Goal: Communication & Community: Participate in discussion

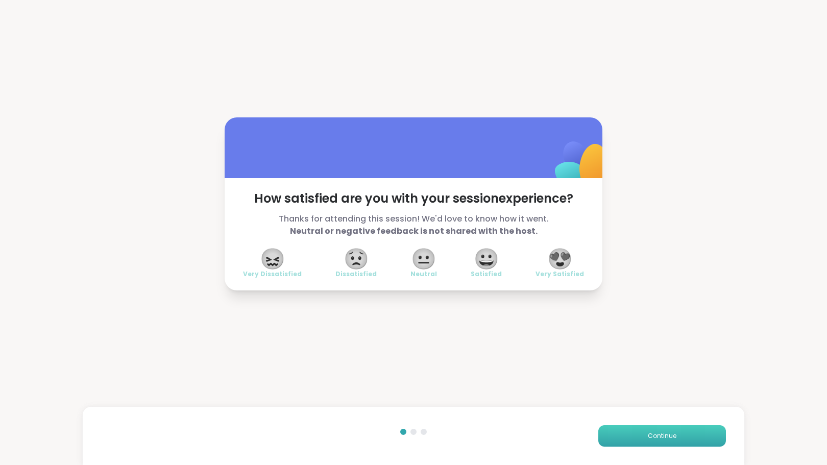
click at [634, 435] on button "Continue" at bounding box center [662, 435] width 128 height 21
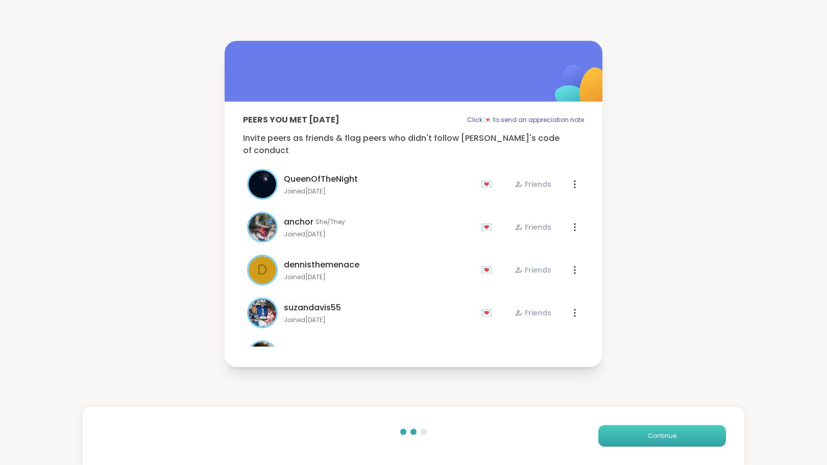
click at [637, 435] on button "Continue" at bounding box center [662, 435] width 128 height 21
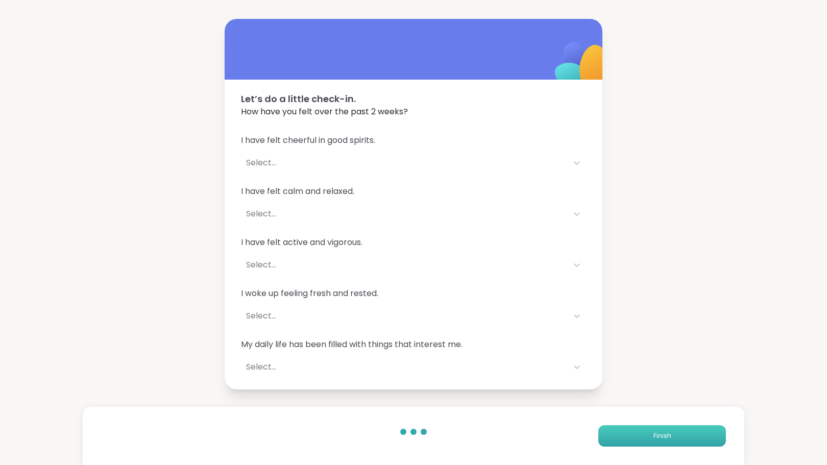
click at [637, 435] on button "Finish" at bounding box center [662, 435] width 128 height 21
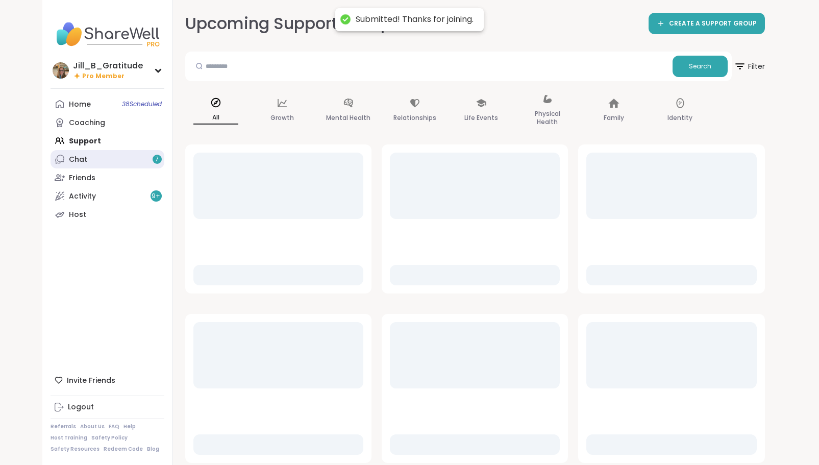
click at [157, 162] on span "7" at bounding box center [157, 159] width 4 height 9
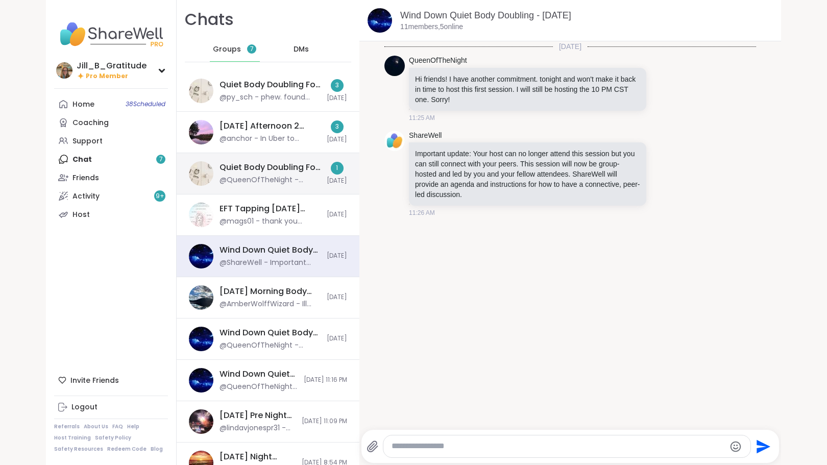
click at [278, 173] on div "Quiet Body Doubling For Productivity - [DATE] @QueenOfTheNight - ***Body Doubli…" at bounding box center [269, 173] width 101 height 23
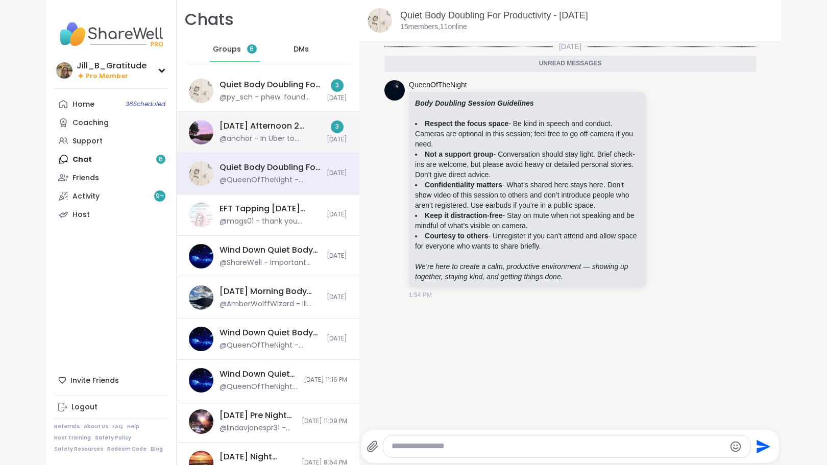
click at [280, 127] on div "[DATE] Afternoon 2 Body Doublers and Chillers!, [DATE]" at bounding box center [269, 125] width 101 height 11
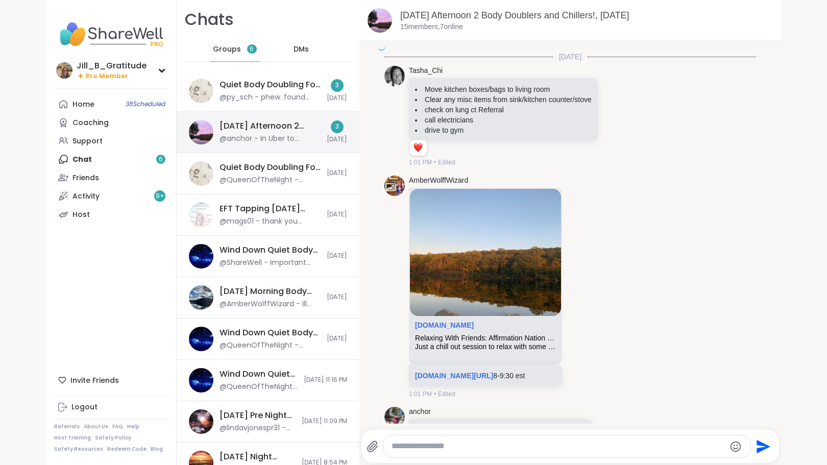
scroll to position [1569, 0]
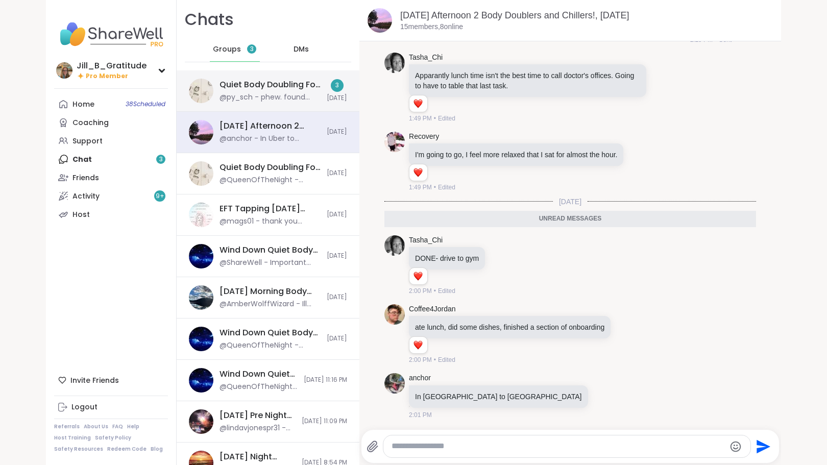
click at [279, 92] on div "@py_sch - phew. found mom's phone" at bounding box center [269, 97] width 101 height 10
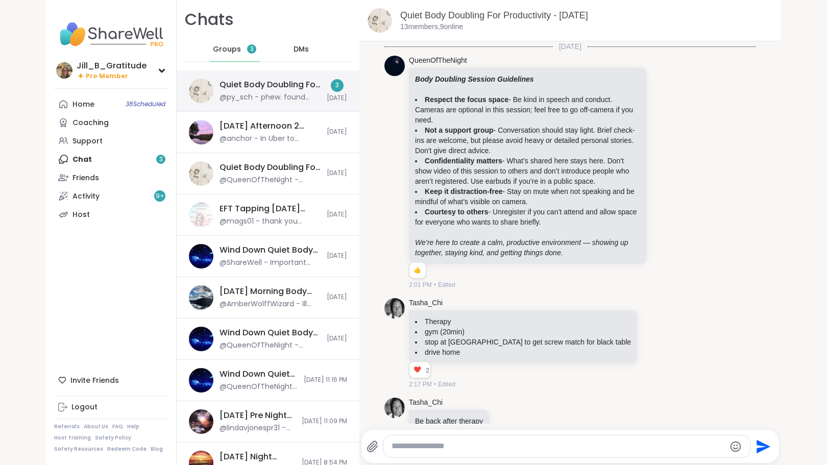
scroll to position [824, 0]
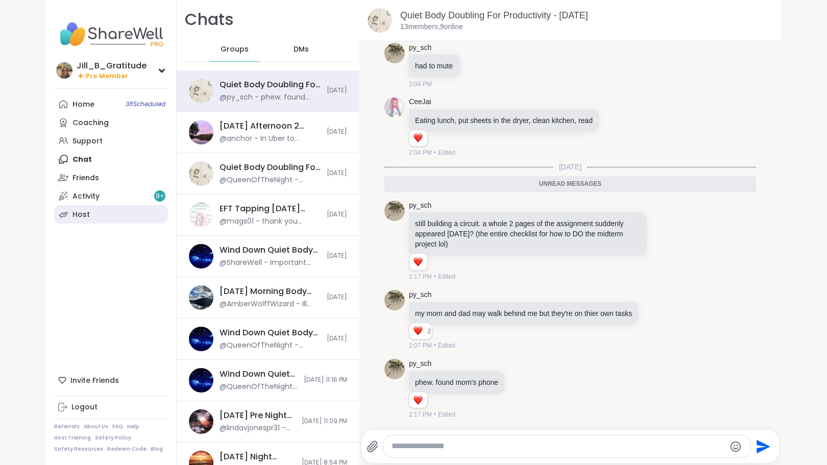
click at [110, 210] on link "Host" at bounding box center [111, 214] width 114 height 18
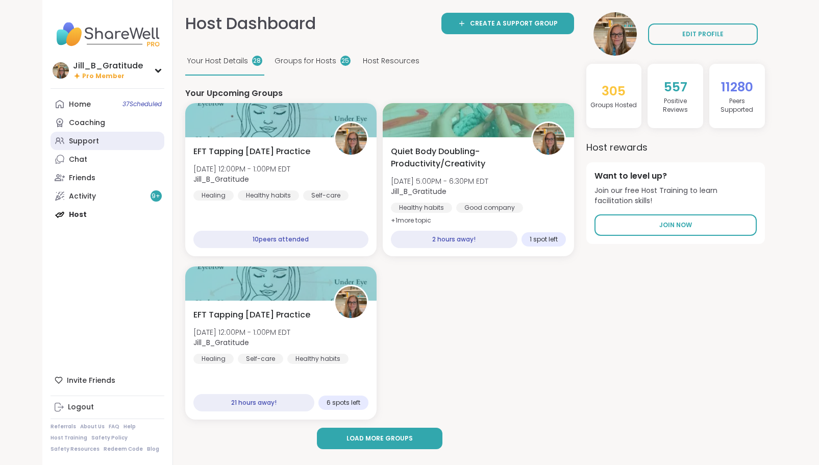
click at [118, 133] on link "Support" at bounding box center [108, 141] width 114 height 18
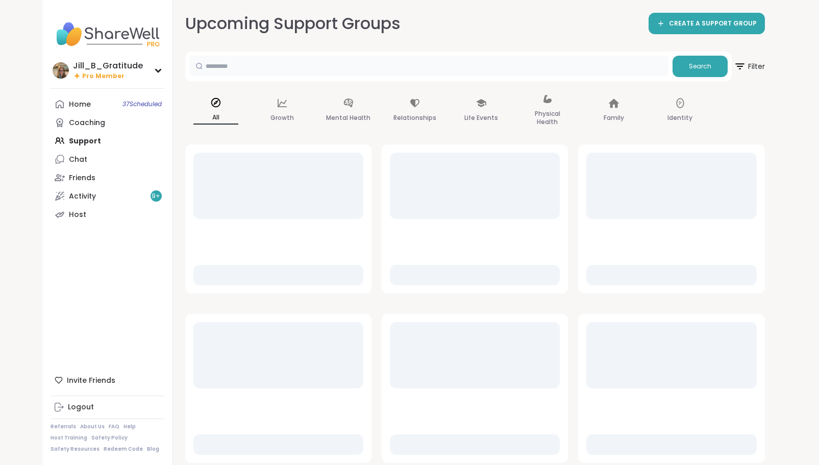
click at [293, 65] on input "text" at bounding box center [428, 66] width 479 height 20
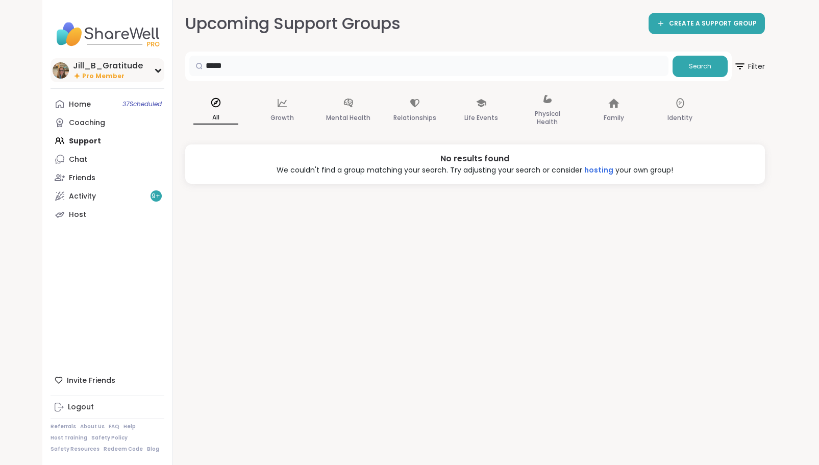
drag, startPoint x: 287, startPoint y: 63, endPoint x: 153, endPoint y: 73, distance: 134.1
click at [153, 73] on div "[PERSON_NAME] Pro Member Profile Membership Settings Help Home 37 Scheduled Coa…" at bounding box center [409, 232] width 735 height 465
type input "*****"
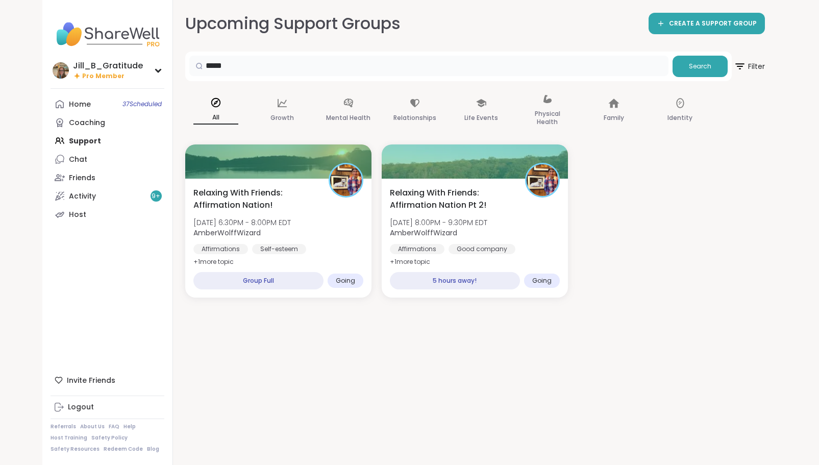
drag, startPoint x: 245, startPoint y: 69, endPoint x: 187, endPoint y: 70, distance: 57.7
click at [187, 70] on div "***** Search" at bounding box center [458, 67] width 546 height 30
click at [105, 143] on div "Home 37 Scheduled Coaching Support Chat Friends Activity 9 + Host" at bounding box center [108, 159] width 114 height 129
drag, startPoint x: 244, startPoint y: 69, endPoint x: 162, endPoint y: 63, distance: 82.4
click at [162, 63] on div "Jill_B_Gratitude Pro Member Profile Membership Settings Help Home 37 Scheduled …" at bounding box center [409, 232] width 735 height 465
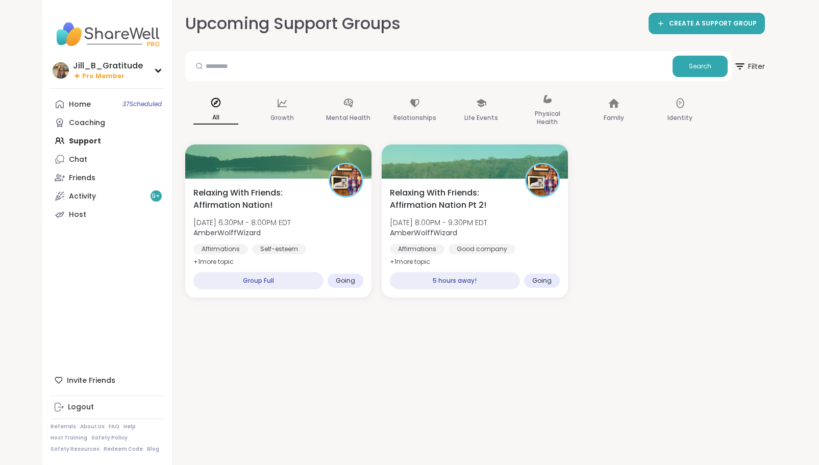
click at [108, 143] on div "Home 37 Scheduled Coaching Support Chat Friends Activity 9 + Host" at bounding box center [108, 159] width 114 height 129
click at [93, 143] on div "Home 37 Scheduled Coaching Support Chat Friends Activity 9 + Host" at bounding box center [108, 159] width 114 height 129
click at [124, 101] on span "37 Scheduled" at bounding box center [141, 104] width 39 height 8
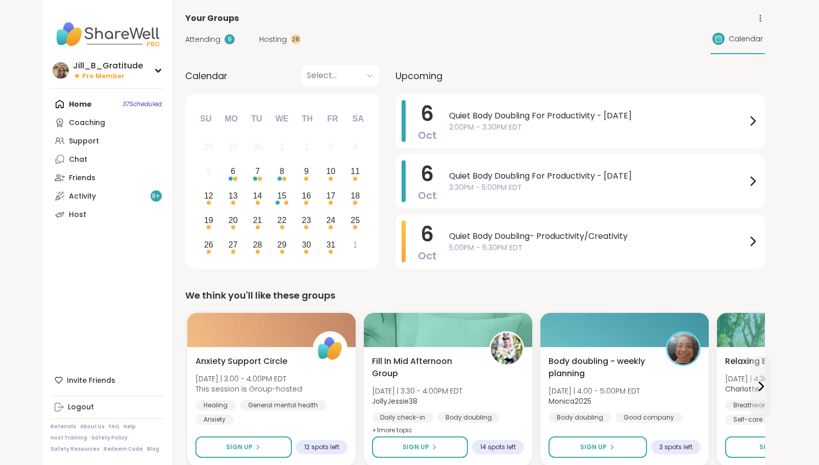
click at [210, 34] on span "Attending" at bounding box center [202, 39] width 35 height 11
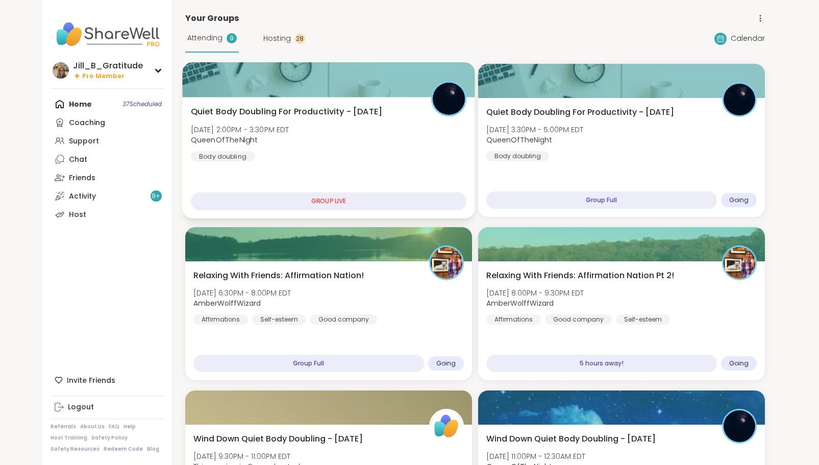
click at [394, 156] on div "Quiet Body Doubling For Productivity - [DATE] [DATE] 2:00PM - 3:30PM EDT QueenO…" at bounding box center [328, 134] width 276 height 56
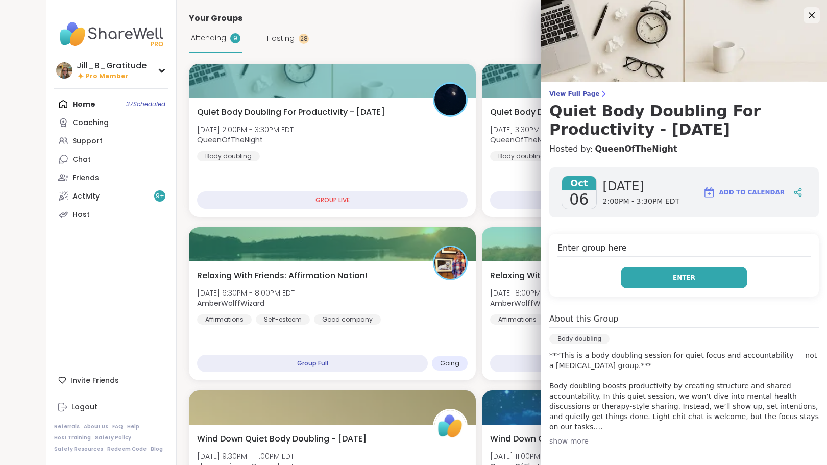
click at [673, 280] on span "Enter" at bounding box center [684, 277] width 22 height 9
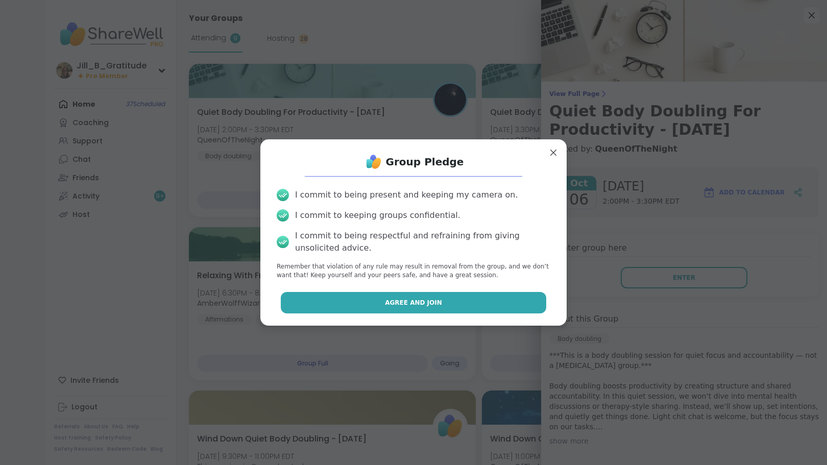
click at [492, 307] on button "Agree and Join" at bounding box center [414, 302] width 266 height 21
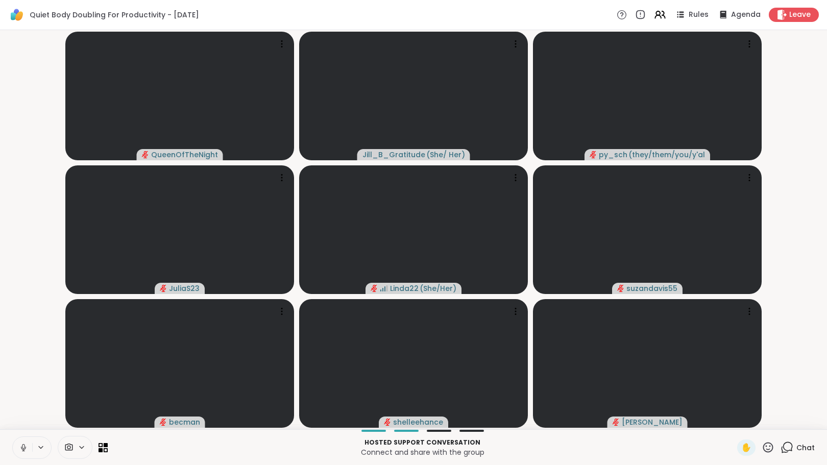
click at [783, 446] on icon at bounding box center [786, 447] width 13 height 13
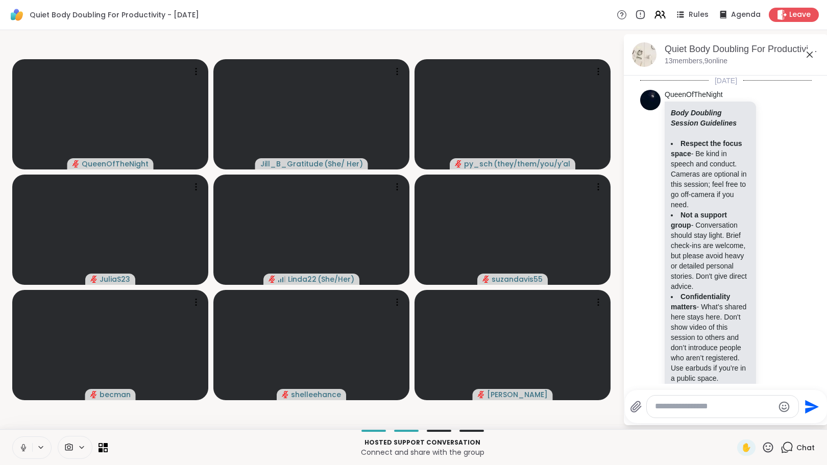
scroll to position [1358, 0]
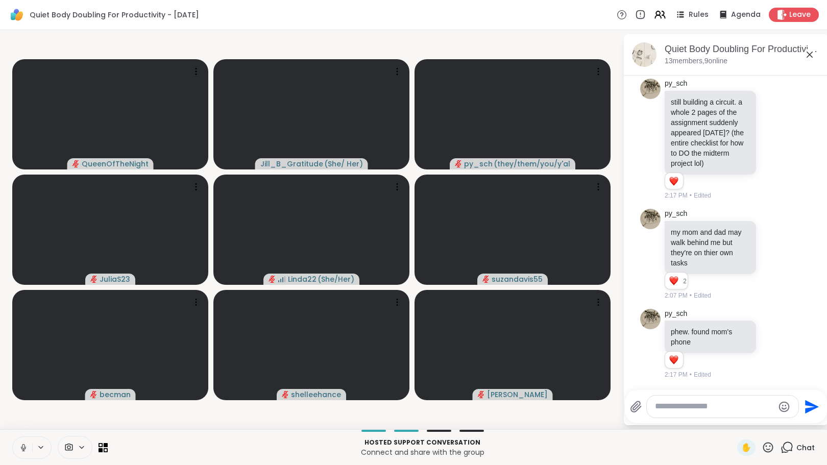
click at [714, 408] on textarea "Type your message" at bounding box center [714, 406] width 119 height 11
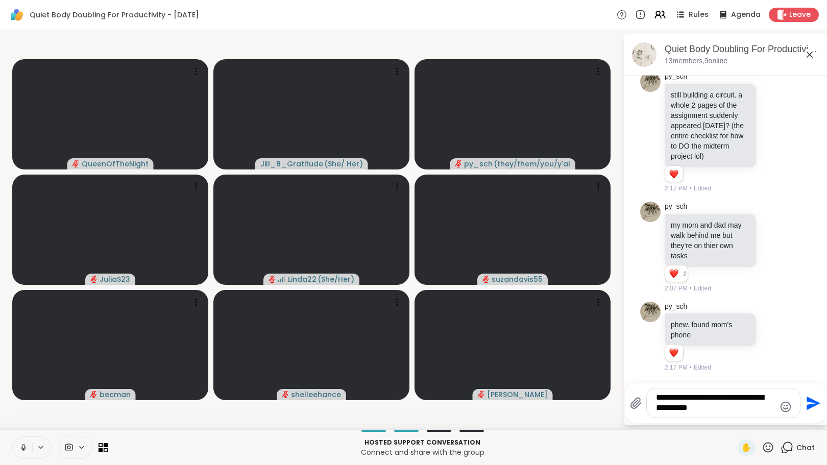
type textarea "**********"
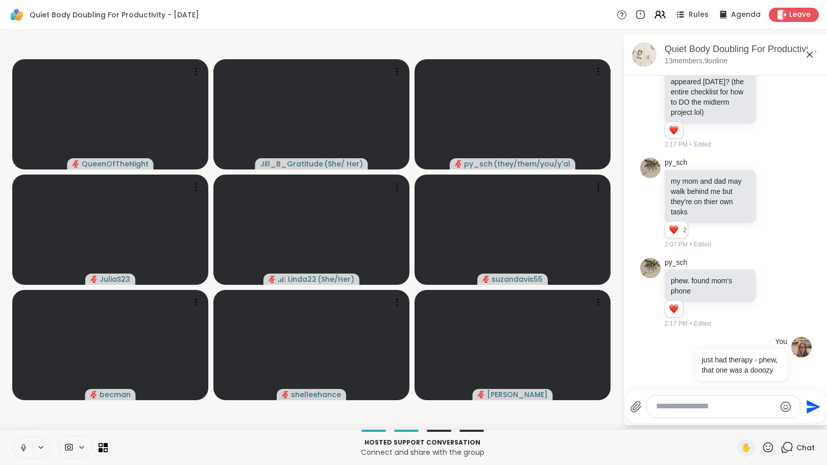
scroll to position [1432, 0]
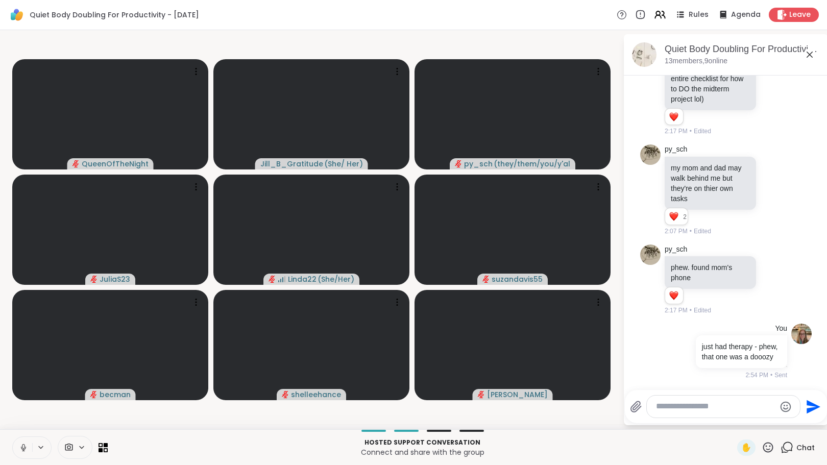
click at [826, 420] on html "Quiet Body Doubling For Productivity - [DATE] Rules Agenda Leave QueenOfTheNigh…" at bounding box center [413, 232] width 827 height 465
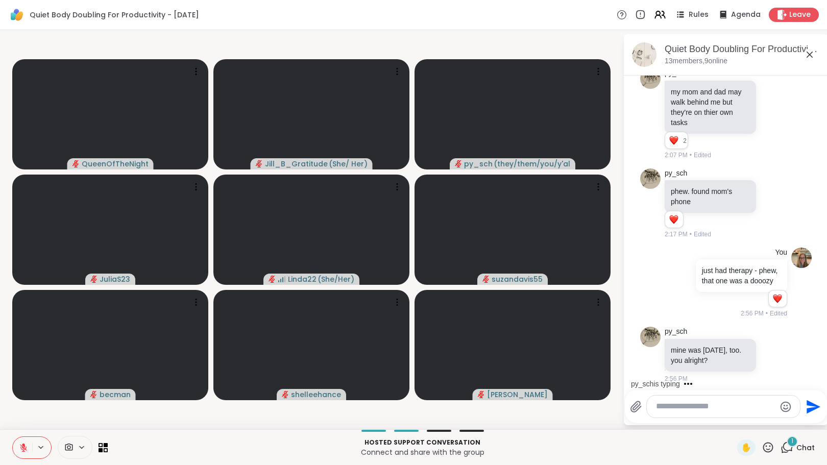
scroll to position [1511, 0]
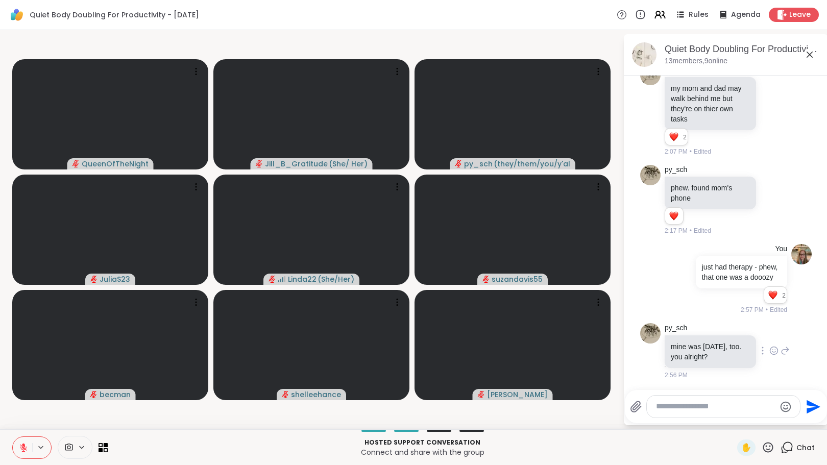
click at [780, 355] on icon at bounding box center [784, 350] width 9 height 12
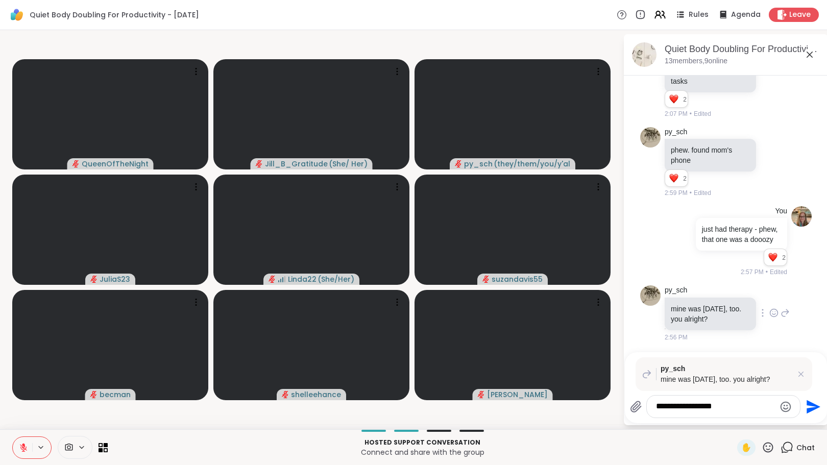
type textarea "**********"
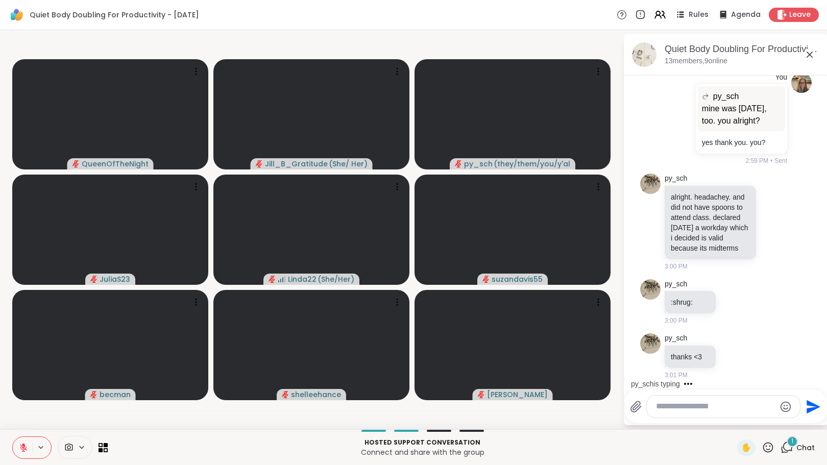
scroll to position [1837, 0]
click at [769, 216] on icon at bounding box center [773, 221] width 9 height 10
click at [769, 203] on div "Select Reaction: Heart" at bounding box center [773, 205] width 9 height 9
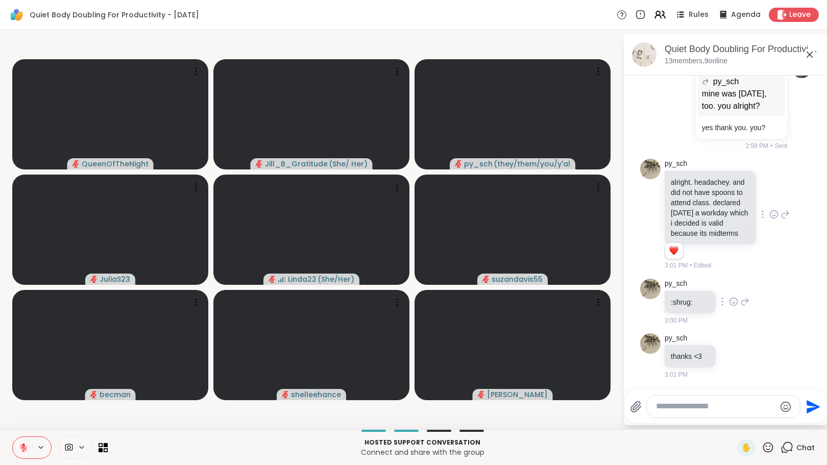
click at [733, 307] on icon at bounding box center [733, 301] width 9 height 10
click at [730, 290] on div "Select Reaction: Heart" at bounding box center [733, 285] width 9 height 9
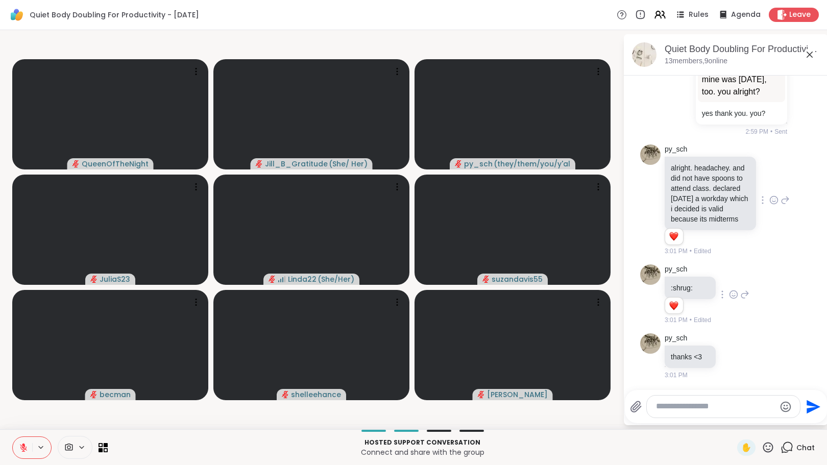
scroll to position [1866, 0]
click at [733, 354] on icon at bounding box center [733, 356] width 9 height 10
click at [729, 337] on div "Select Reaction: Heart" at bounding box center [733, 339] width 9 height 9
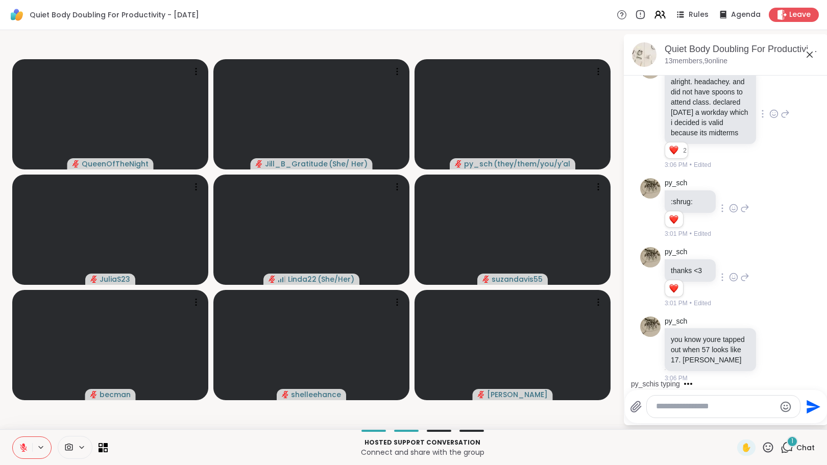
scroll to position [1956, 0]
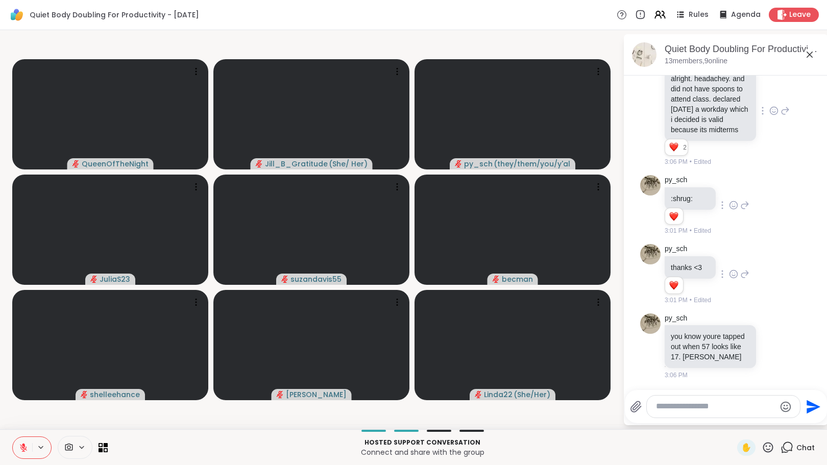
click at [83, 446] on icon at bounding box center [82, 447] width 8 height 9
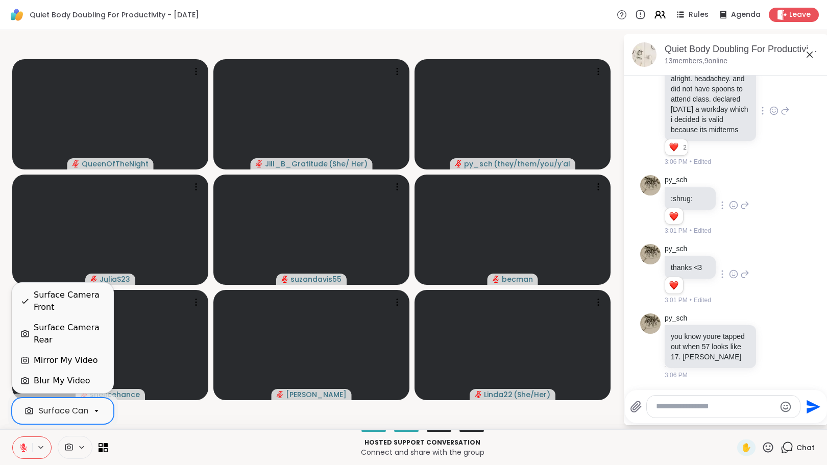
click at [92, 410] on icon at bounding box center [96, 410] width 9 height 9
click at [84, 380] on div "Blur My Video" at bounding box center [62, 381] width 56 height 12
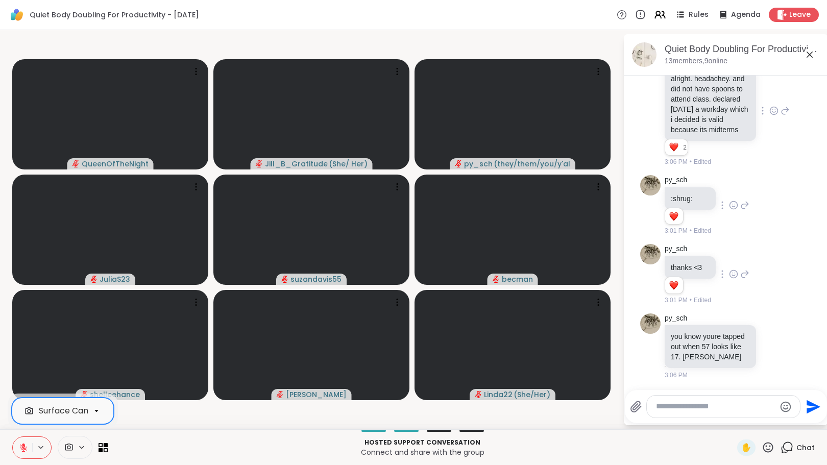
click at [74, 449] on span at bounding box center [67, 447] width 19 height 10
click at [82, 445] on icon at bounding box center [82, 447] width 8 height 9
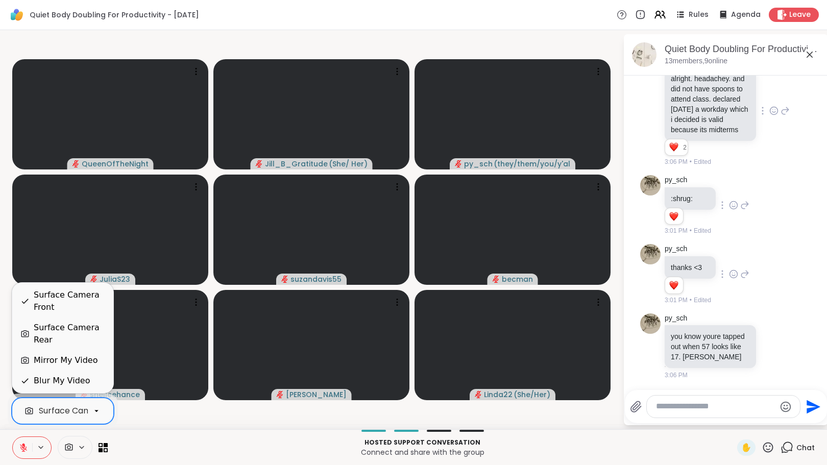
click at [97, 411] on icon at bounding box center [96, 411] width 4 height 2
click at [89, 335] on div "Surface Camera Rear" at bounding box center [69, 333] width 71 height 24
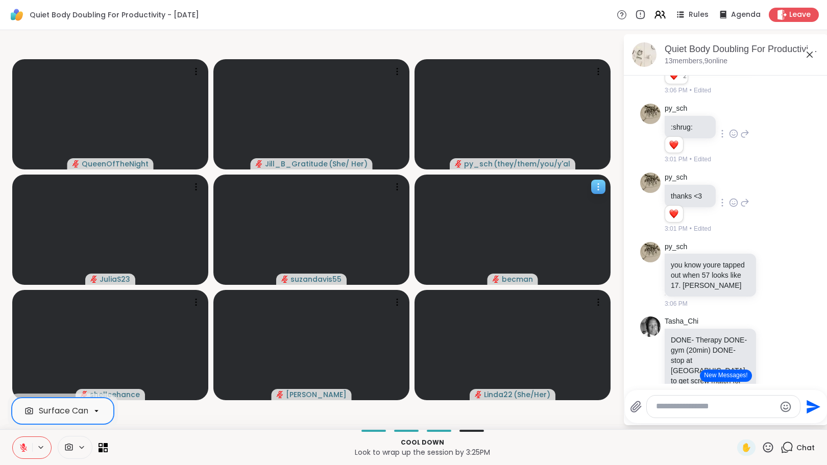
scroll to position [2075, 0]
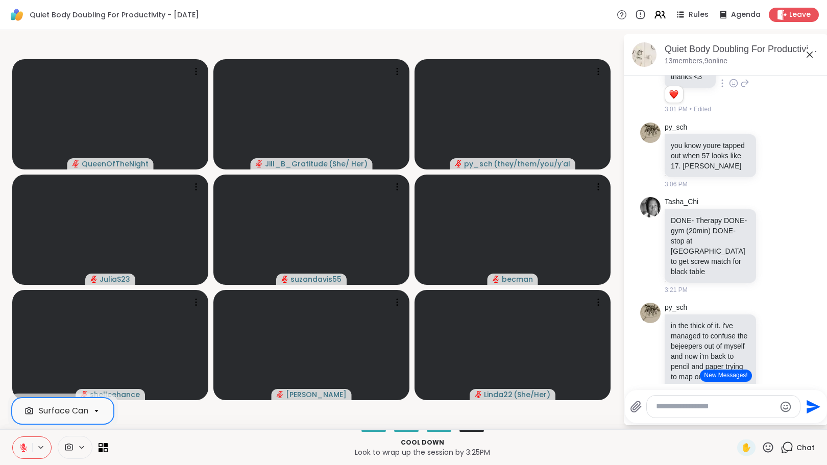
click at [717, 378] on button "New Messages!" at bounding box center [726, 375] width 52 height 12
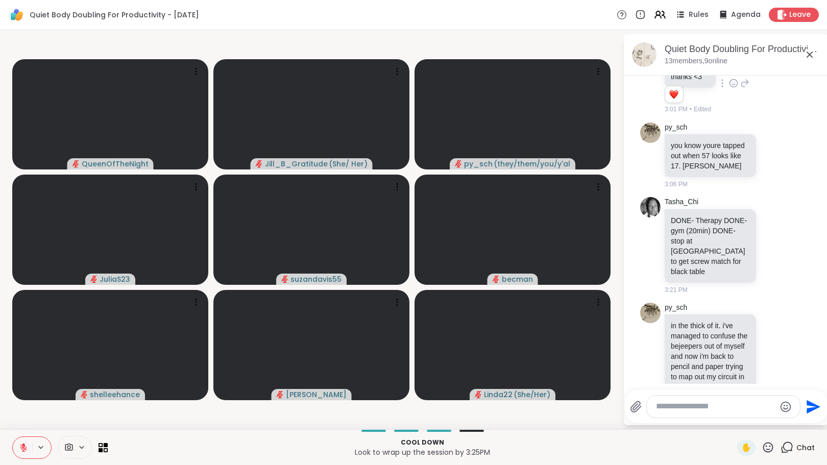
scroll to position [2197, 0]
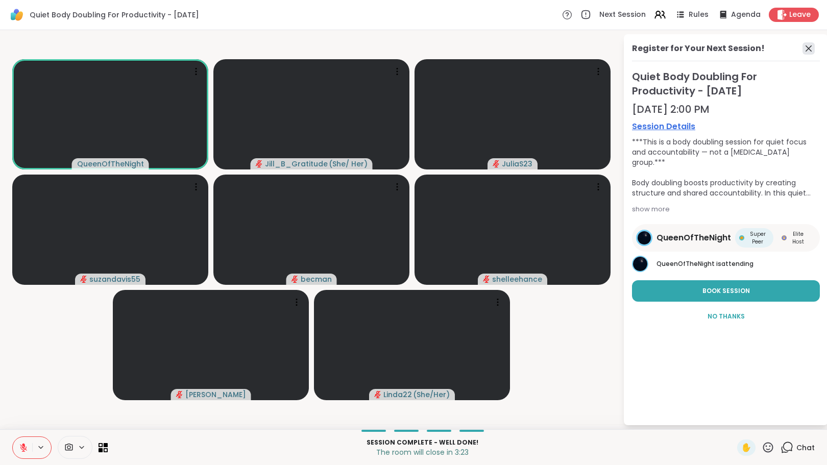
click at [809, 45] on icon at bounding box center [808, 48] width 12 height 12
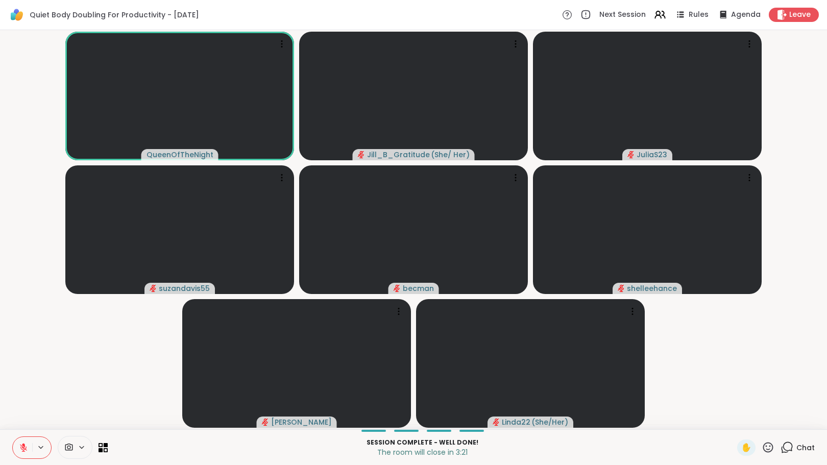
click at [780, 449] on icon at bounding box center [786, 447] width 13 height 13
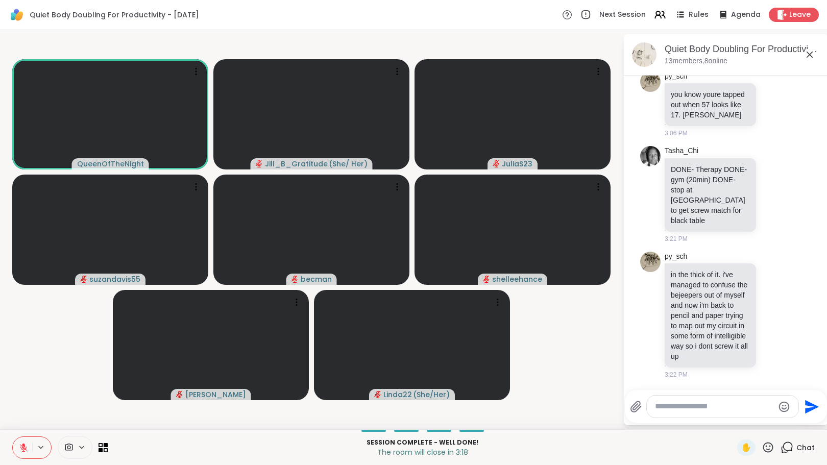
click at [700, 411] on textarea "Type your message" at bounding box center [714, 406] width 119 height 11
click at [777, 15] on icon at bounding box center [782, 14] width 10 height 11
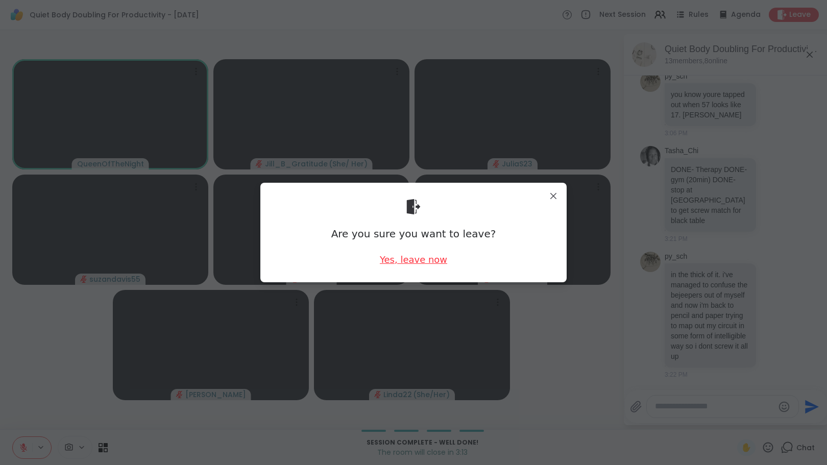
click at [393, 263] on div "Yes, leave now" at bounding box center [413, 259] width 67 height 13
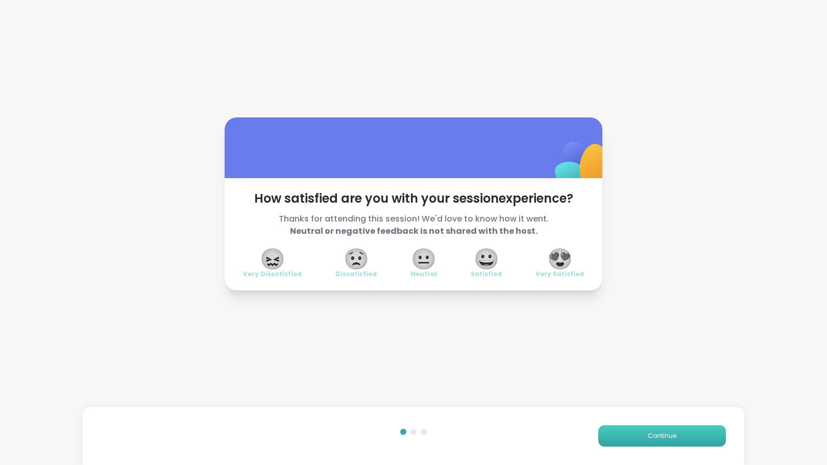
click at [624, 438] on button "Continue" at bounding box center [662, 435] width 128 height 21
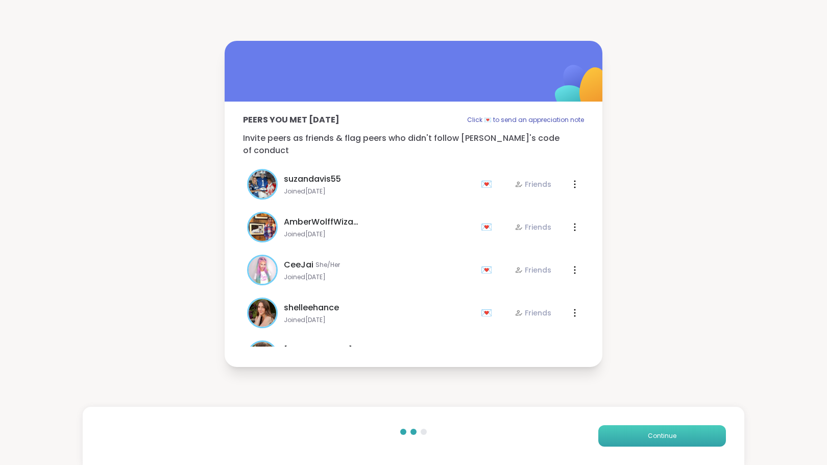
click at [625, 440] on button "Continue" at bounding box center [662, 435] width 128 height 21
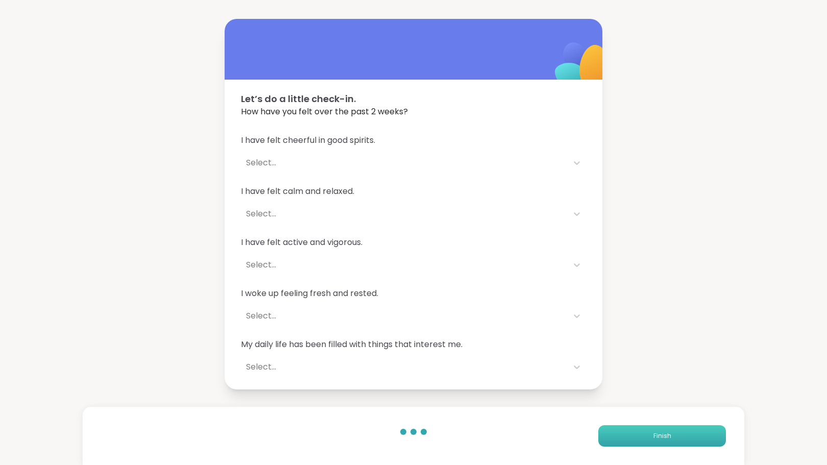
click at [628, 442] on button "Finish" at bounding box center [662, 435] width 128 height 21
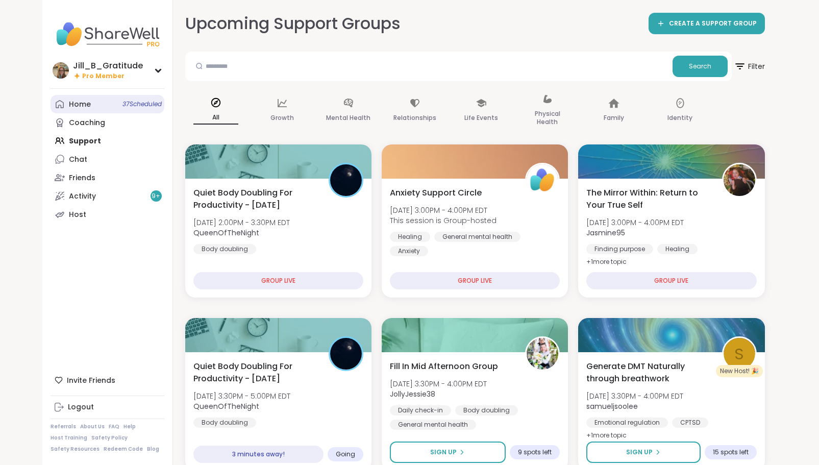
click at [136, 109] on link "Home 37 Scheduled" at bounding box center [108, 104] width 114 height 18
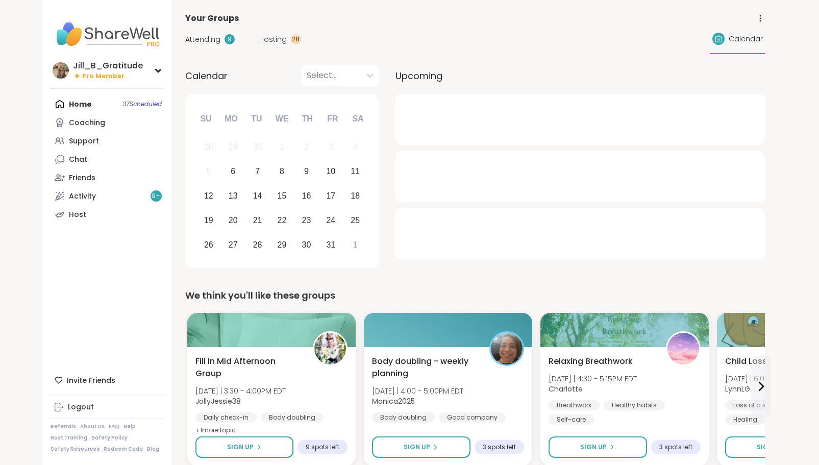
click at [214, 42] on span "Attending" at bounding box center [202, 39] width 35 height 11
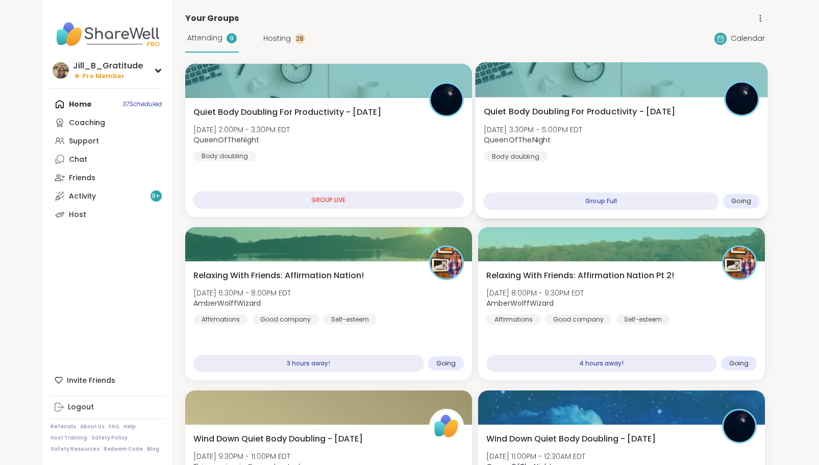
click at [608, 164] on div "Quiet Body Doubling For Productivity - [DATE] [DATE] 3:30PM - 5:00PM EDT QueenO…" at bounding box center [621, 157] width 292 height 121
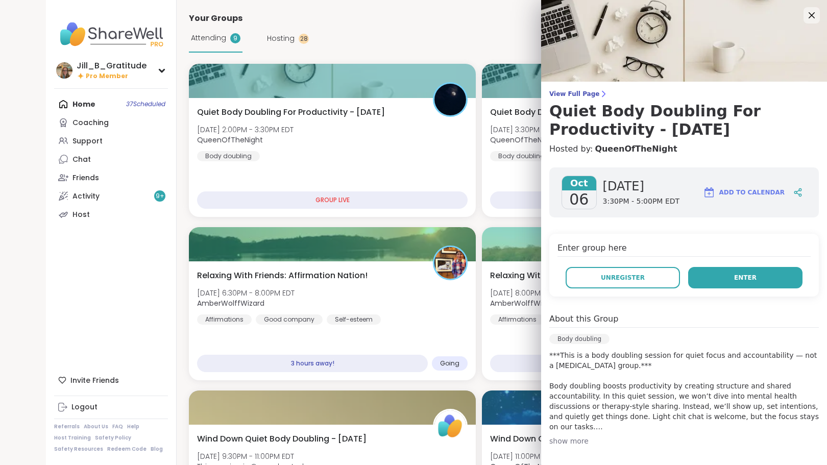
click at [716, 281] on button "Enter" at bounding box center [745, 277] width 114 height 21
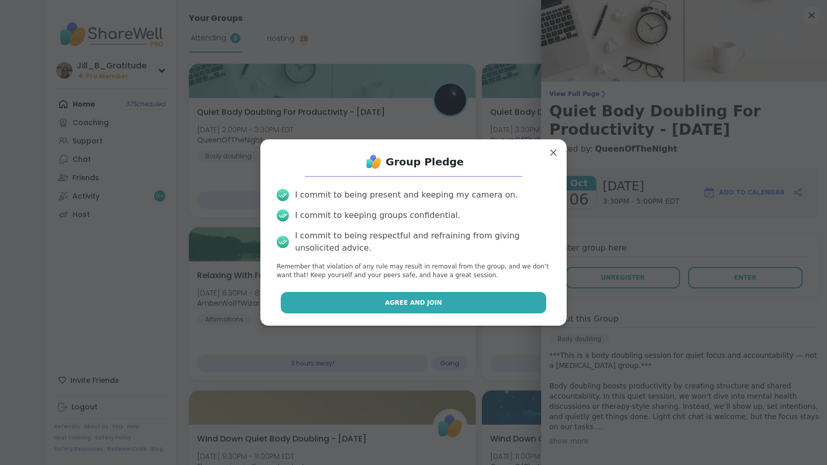
click at [465, 300] on button "Agree and Join" at bounding box center [414, 302] width 266 height 21
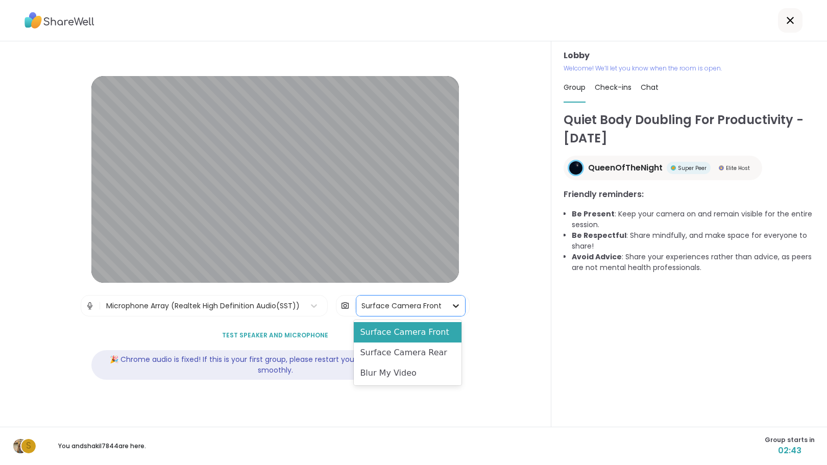
click at [451, 304] on icon at bounding box center [456, 306] width 10 height 10
click at [436, 352] on div "Surface Camera Rear" at bounding box center [407, 352] width 107 height 20
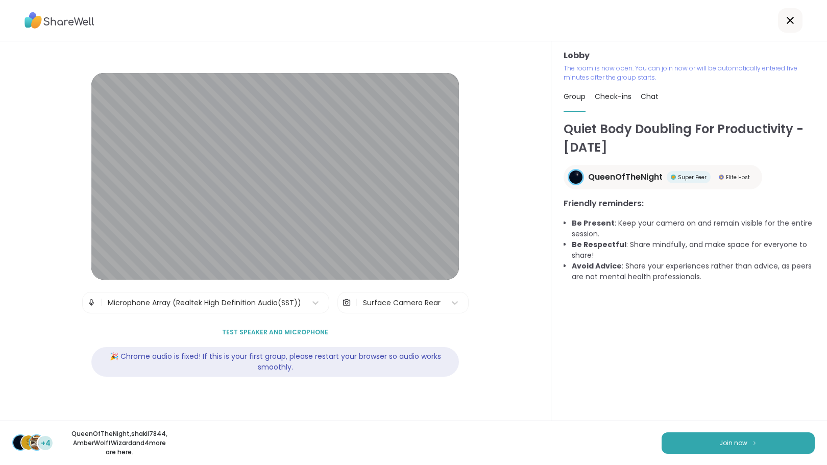
click at [425, 307] on div "Surface Camera Rear" at bounding box center [402, 302] width 78 height 11
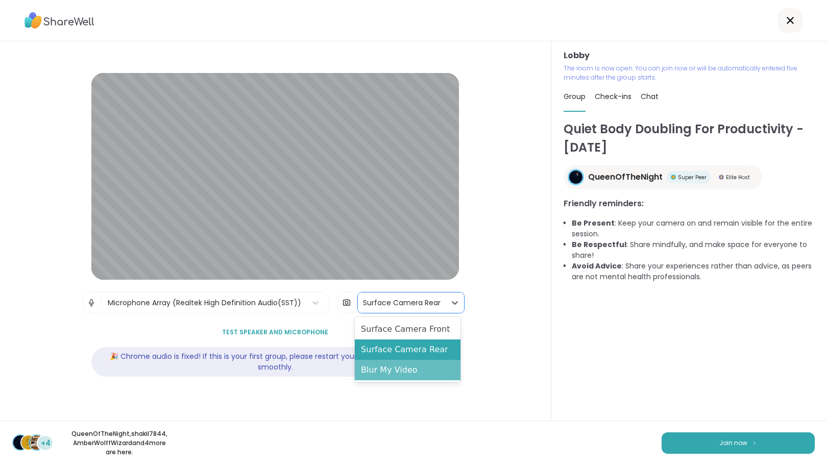
click at [406, 376] on div "Blur My Video" at bounding box center [408, 370] width 106 height 20
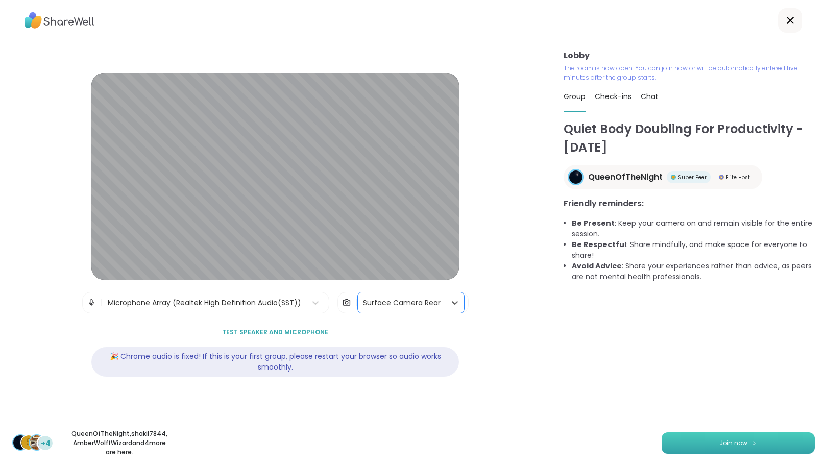
click at [751, 441] on img at bounding box center [754, 443] width 6 height 6
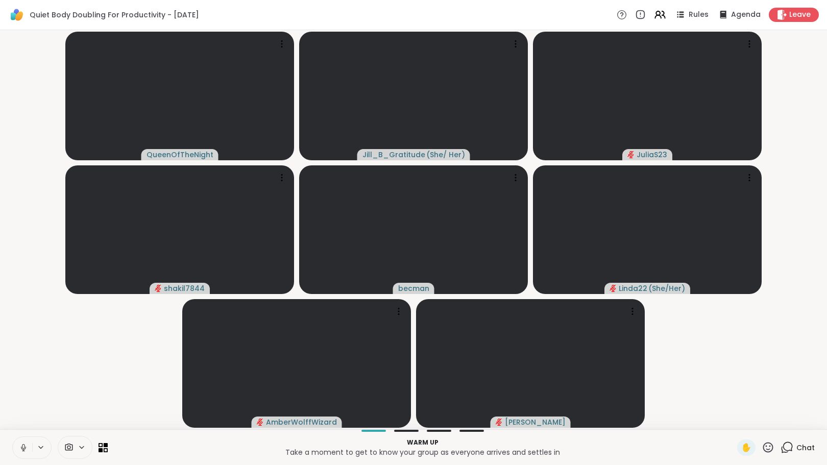
click at [780, 445] on icon at bounding box center [786, 447] width 13 height 13
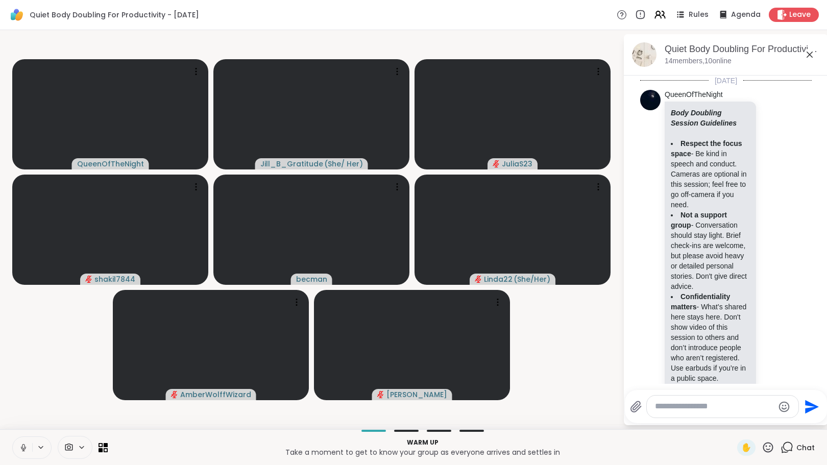
scroll to position [251, 0]
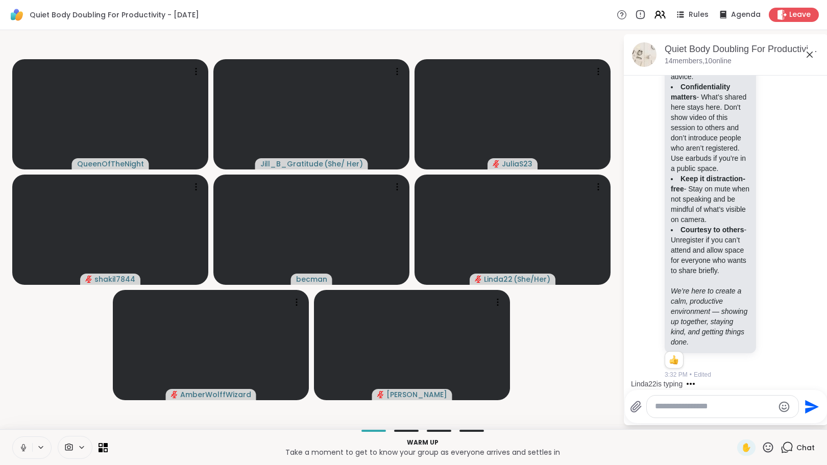
click at [79, 447] on icon at bounding box center [82, 447] width 8 height 9
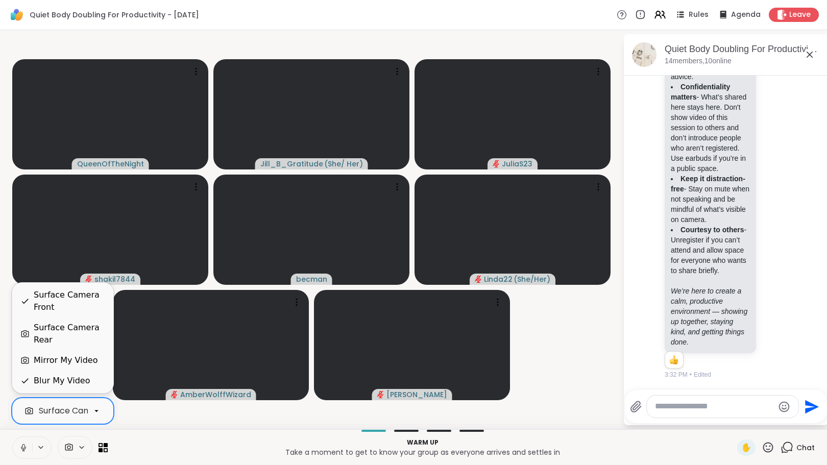
click at [89, 412] on div at bounding box center [96, 410] width 17 height 17
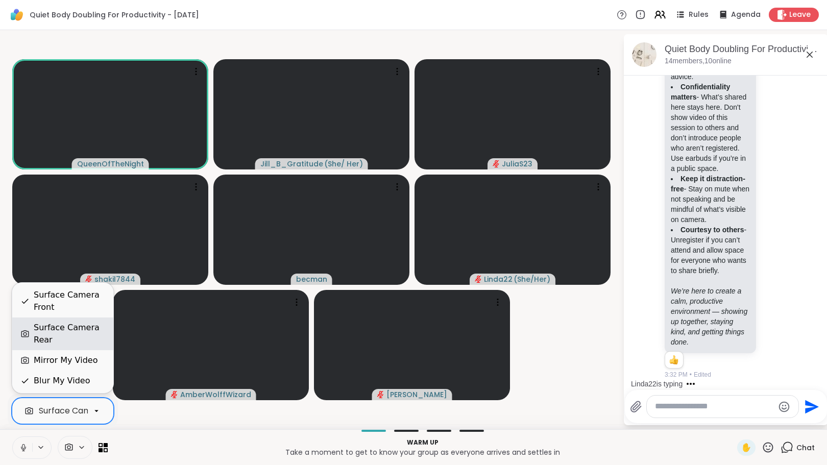
click at [80, 341] on div "Surface Camera Rear" at bounding box center [69, 333] width 71 height 24
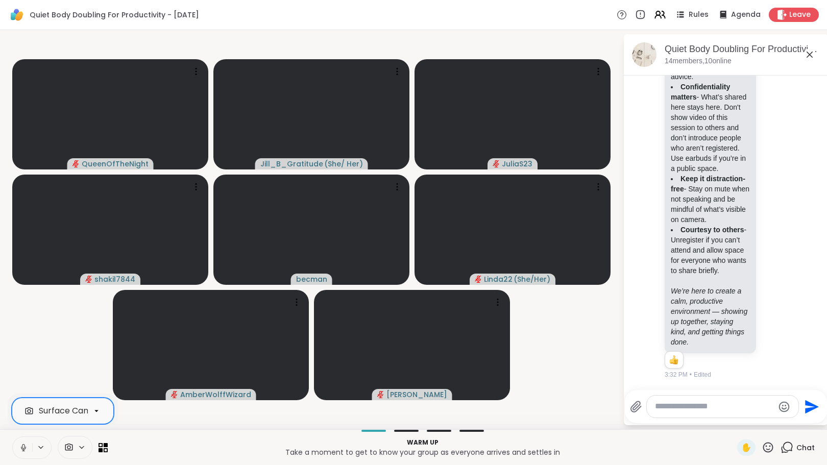
click at [22, 449] on icon at bounding box center [23, 447] width 5 height 3
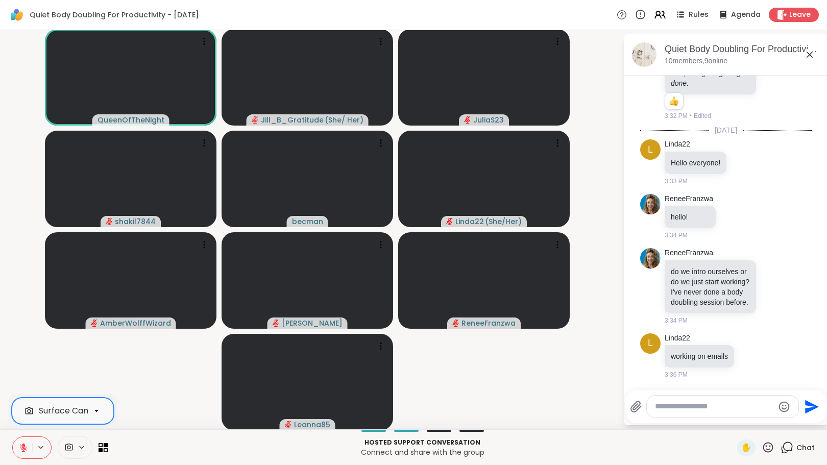
scroll to position [529, 0]
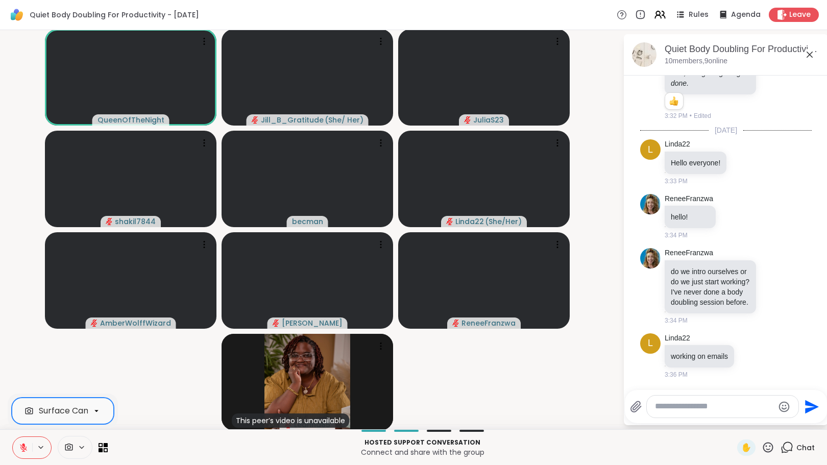
click at [524, 44] on video at bounding box center [483, 77] width 171 height 96
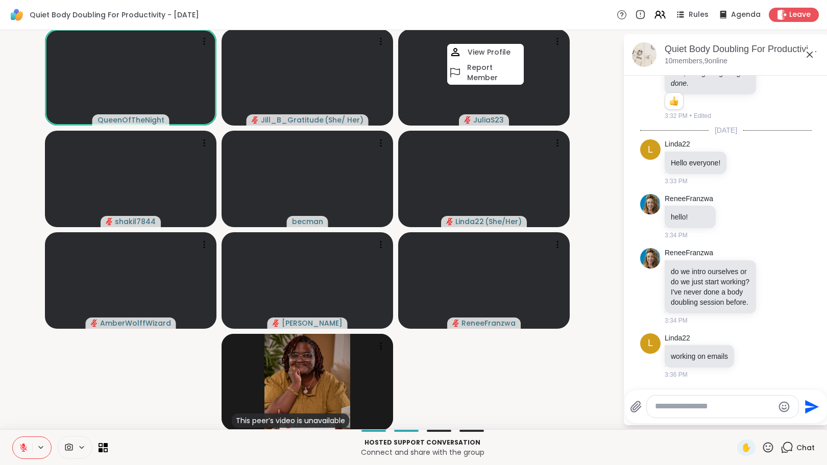
click at [761, 450] on icon at bounding box center [767, 447] width 13 height 13
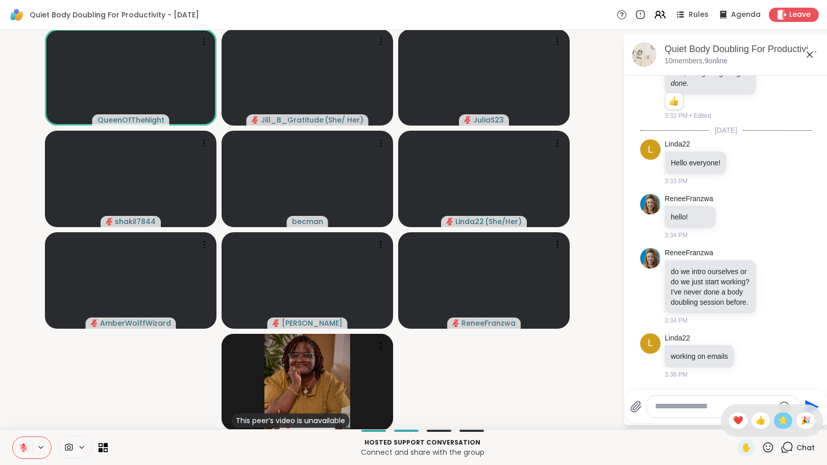
click at [778, 417] on span "🌟" at bounding box center [783, 420] width 10 height 12
click at [707, 410] on textarea "Type your message" at bounding box center [714, 406] width 119 height 11
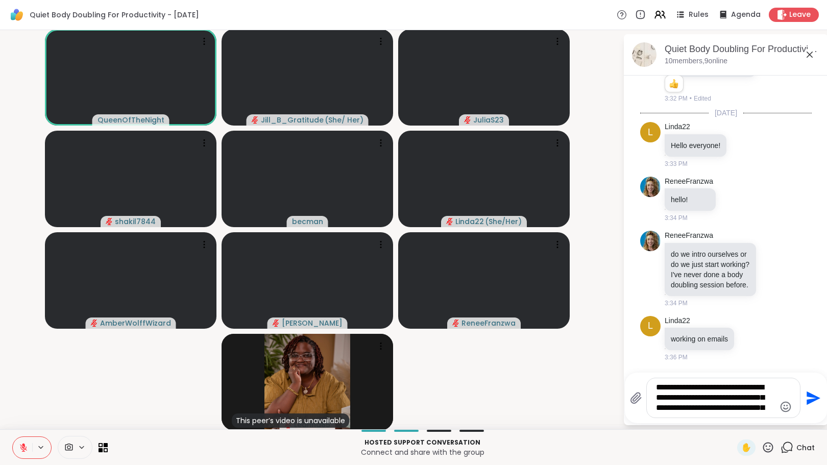
type textarea "**********"
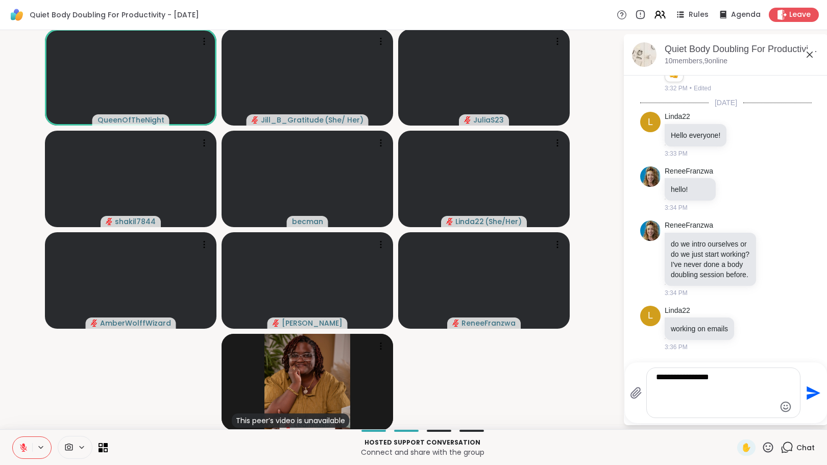
type textarea "**********"
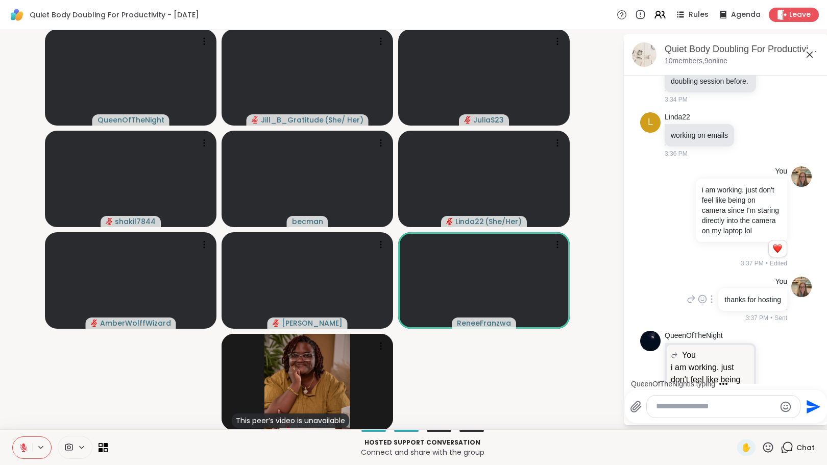
scroll to position [828, 0]
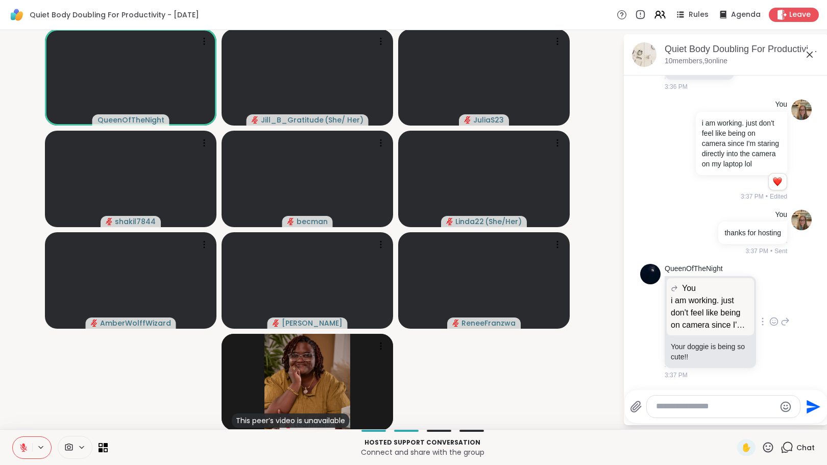
click at [769, 320] on icon at bounding box center [773, 321] width 9 height 10
click at [768, 308] on span "❤️" at bounding box center [773, 305] width 10 height 10
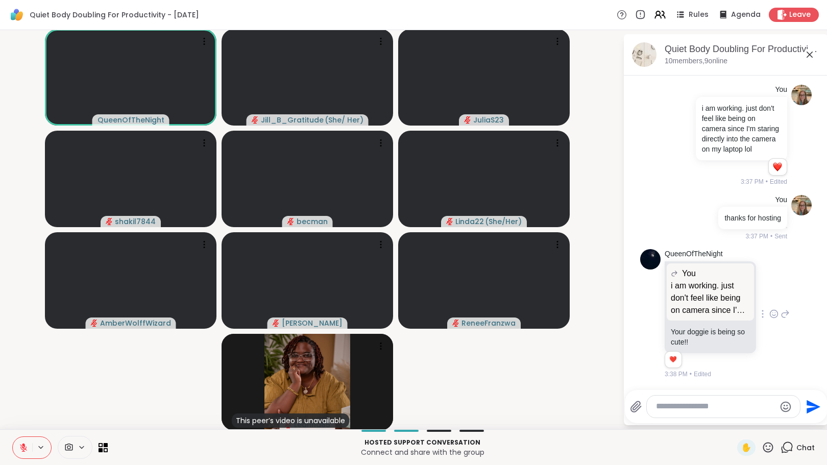
scroll to position [842, 0]
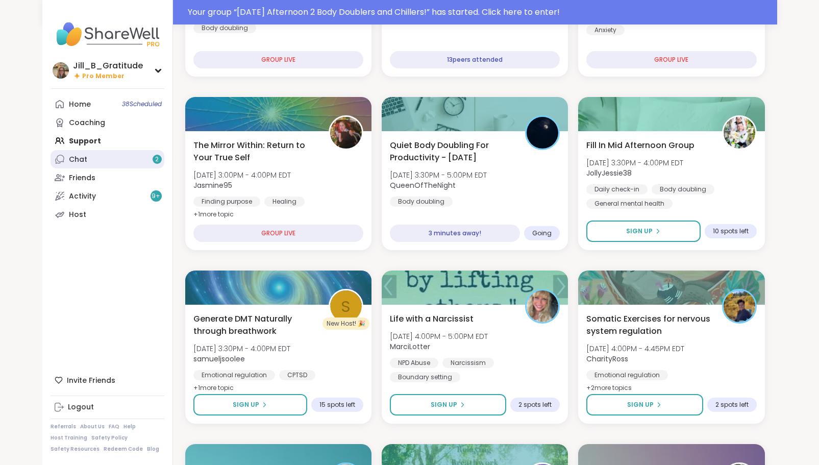
click at [131, 157] on link "Chat 2" at bounding box center [108, 159] width 114 height 18
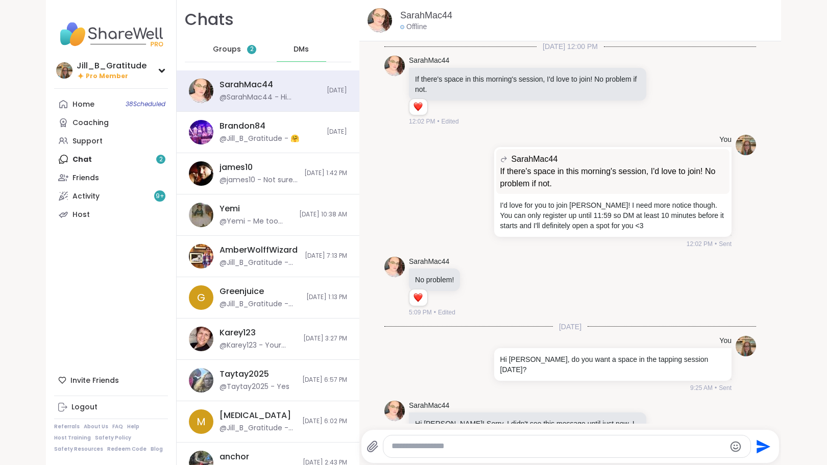
scroll to position [52, 0]
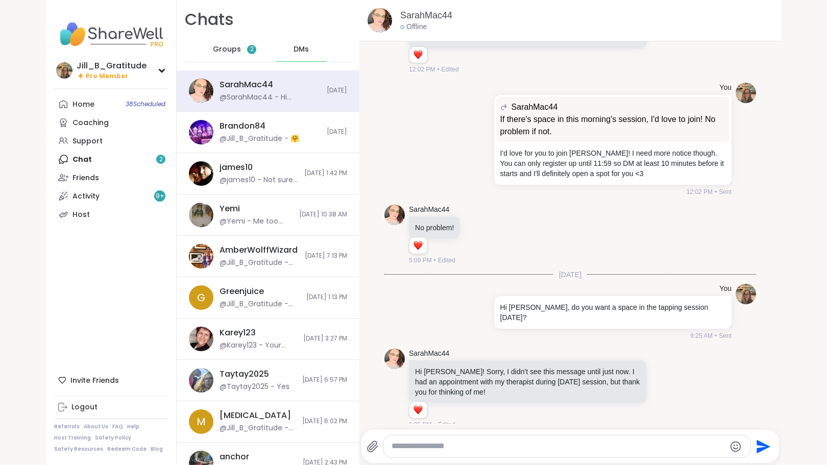
click at [224, 46] on span "Groups" at bounding box center [227, 49] width 28 height 10
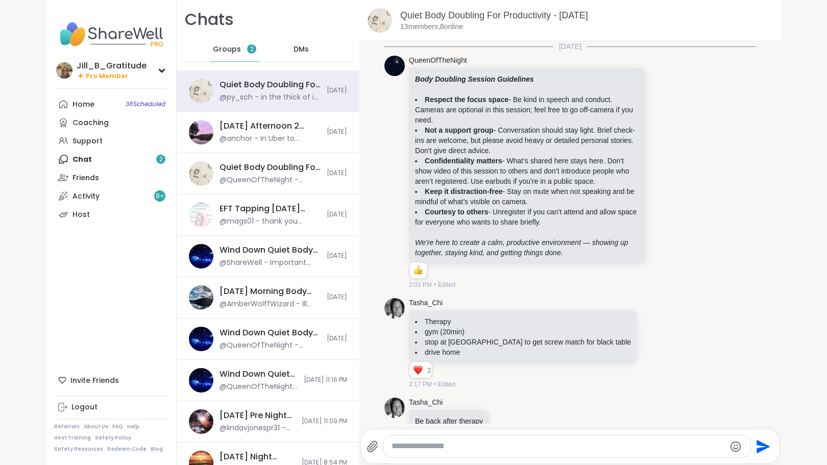
scroll to position [1423, 0]
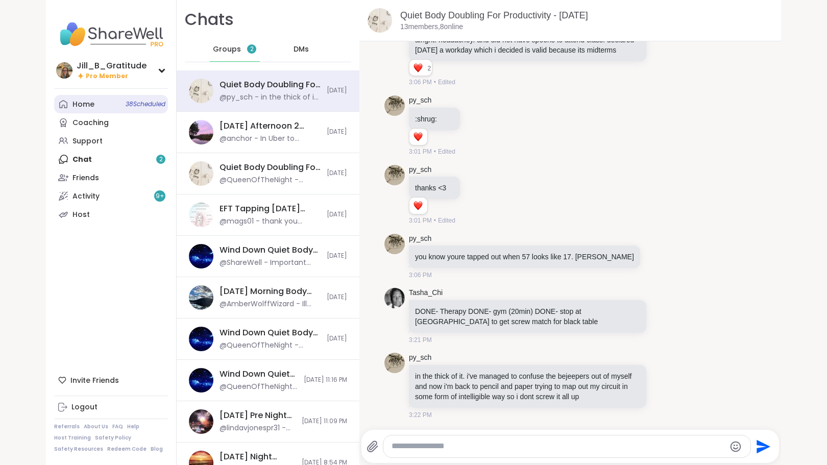
click at [92, 105] on link "Home 38 Scheduled" at bounding box center [111, 104] width 114 height 18
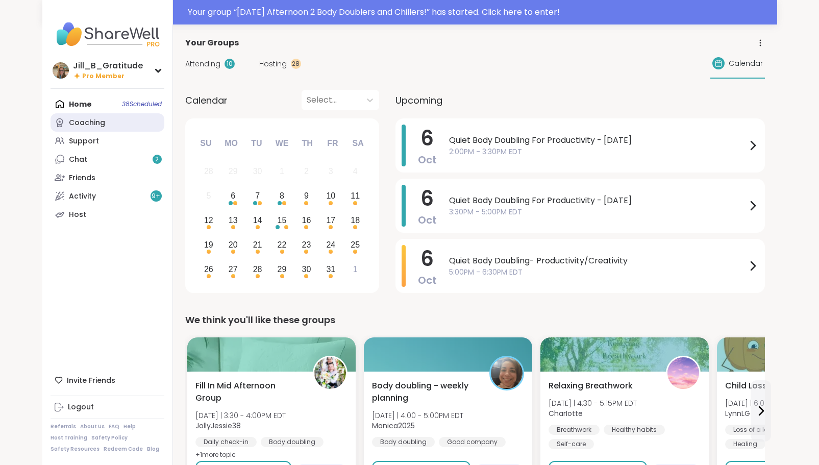
click at [99, 126] on div "Coaching" at bounding box center [87, 123] width 36 height 10
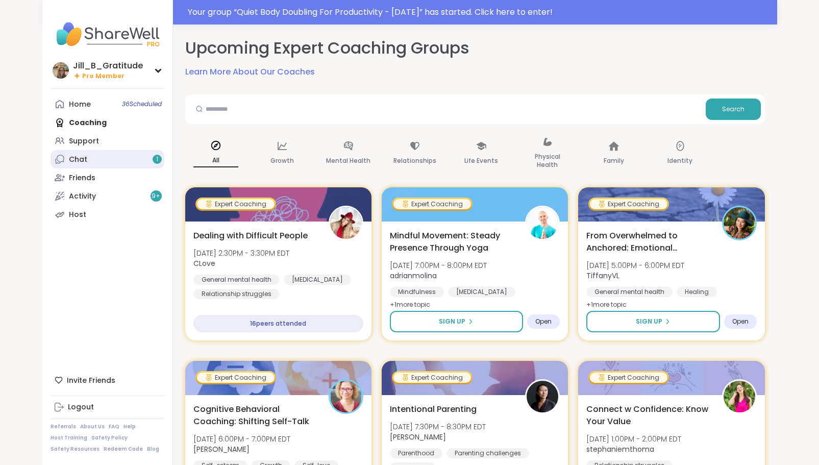
click at [134, 152] on link "Chat 1" at bounding box center [108, 159] width 114 height 18
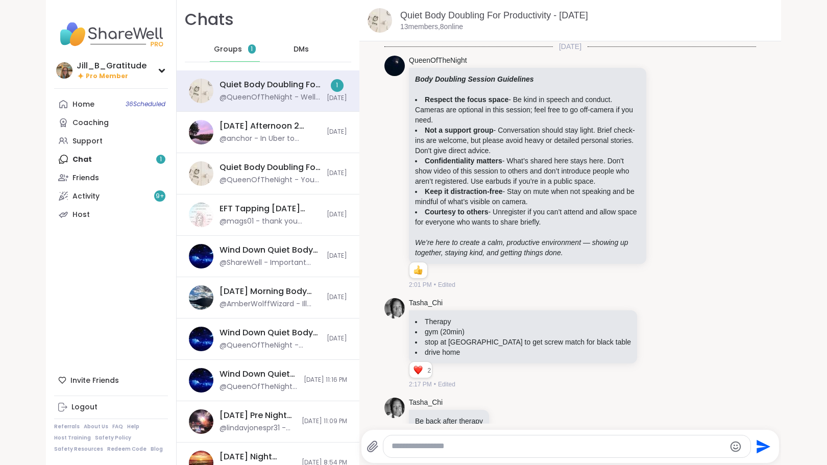
scroll to position [1590, 0]
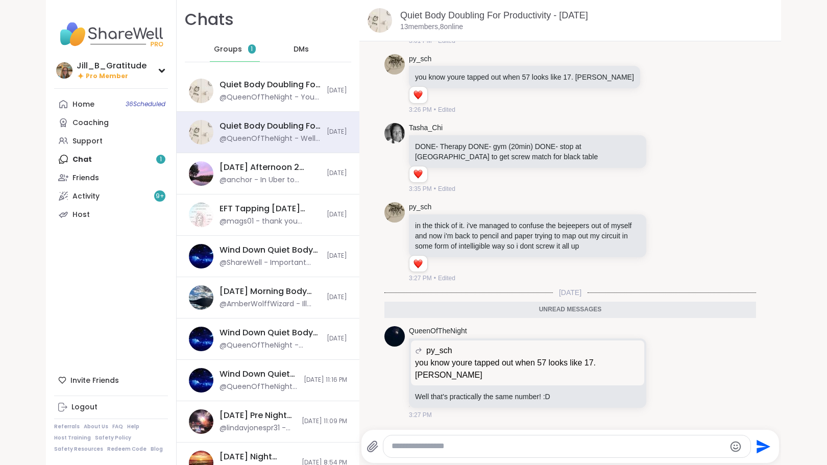
click at [152, 160] on div "Home 36 Scheduled Coaching Support Chat 1 Friends Activity 9 + Host" at bounding box center [111, 159] width 114 height 129
click at [144, 158] on div "Home 36 Scheduled Coaching Support Chat 1 Friends Activity 9 + Host" at bounding box center [111, 159] width 114 height 129
click at [228, 52] on span "Groups" at bounding box center [228, 49] width 28 height 10
click at [228, 50] on span "Groups" at bounding box center [228, 49] width 28 height 10
click at [236, 84] on div "Quiet Body Doubling For Productivity - [DATE]" at bounding box center [269, 84] width 101 height 11
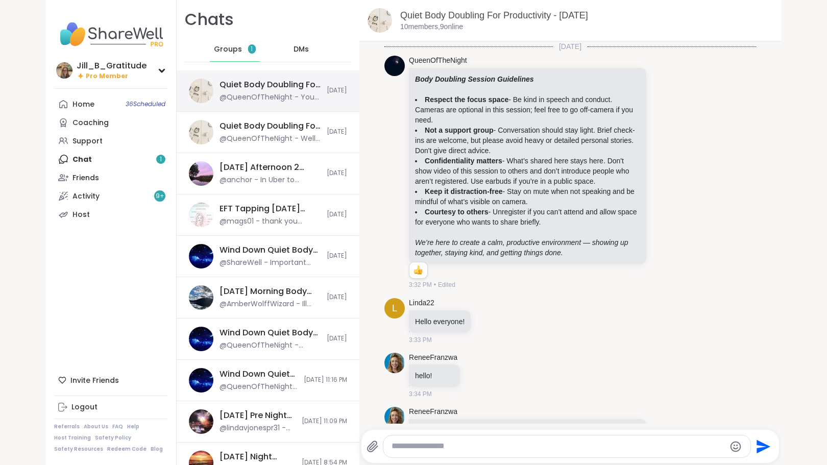
scroll to position [347, 0]
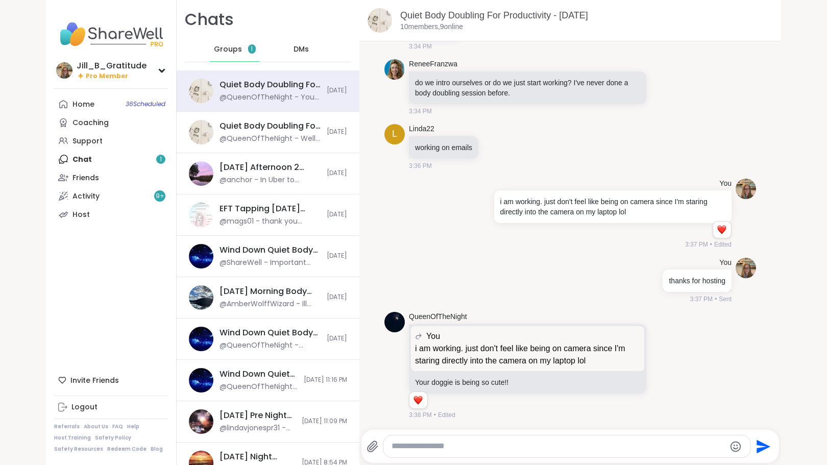
click at [233, 49] on span "Groups" at bounding box center [228, 49] width 28 height 10
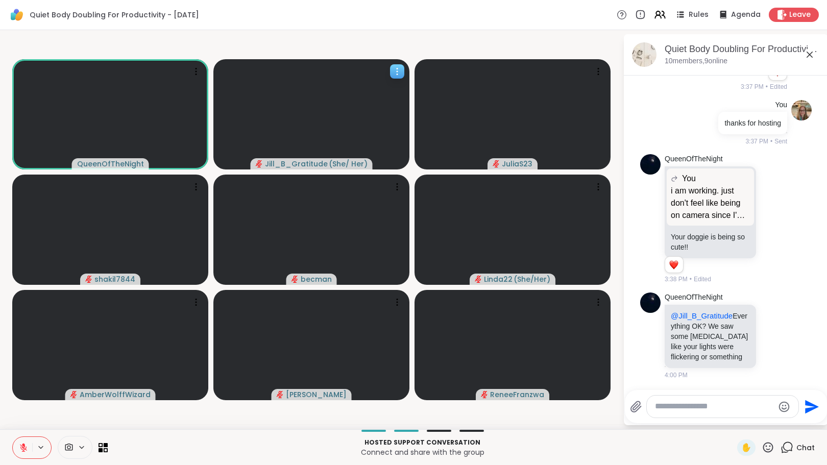
click at [403, 84] on video at bounding box center [311, 114] width 196 height 110
click at [789, 13] on span "Leave" at bounding box center [800, 15] width 22 height 11
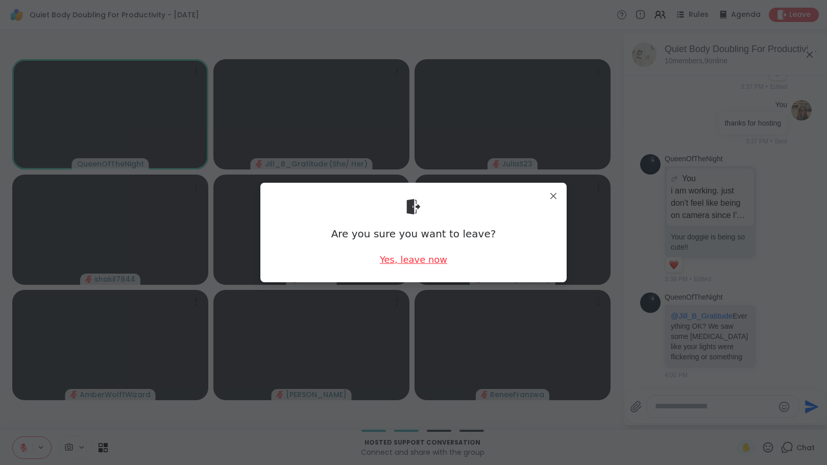
click at [410, 259] on div "Yes, leave now" at bounding box center [413, 259] width 67 height 13
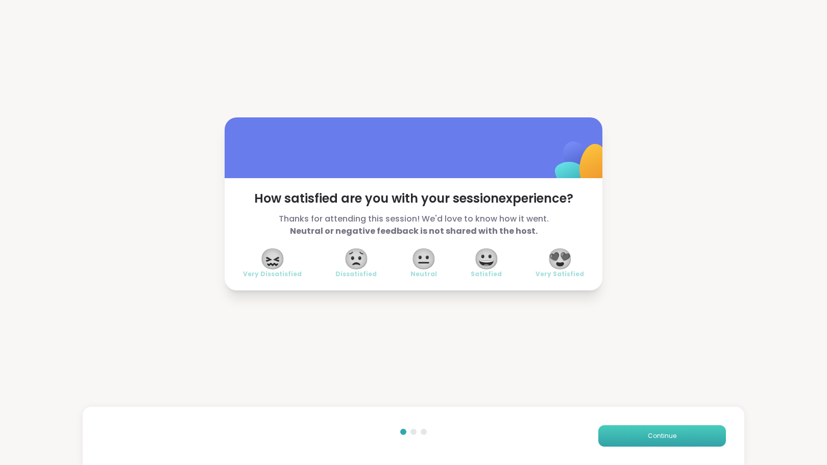
click at [652, 433] on span "Continue" at bounding box center [661, 435] width 29 height 9
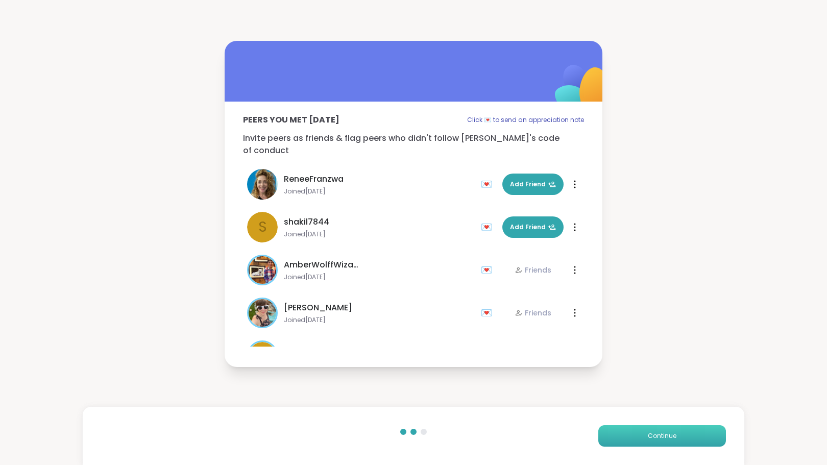
click at [652, 436] on span "Continue" at bounding box center [661, 435] width 29 height 9
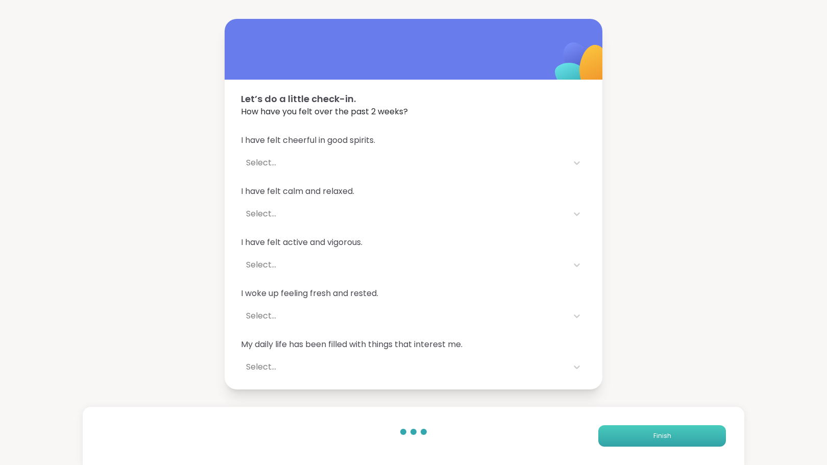
click at [653, 436] on span "Finish" at bounding box center [662, 435] width 18 height 9
